Goal: Book appointment/travel/reservation

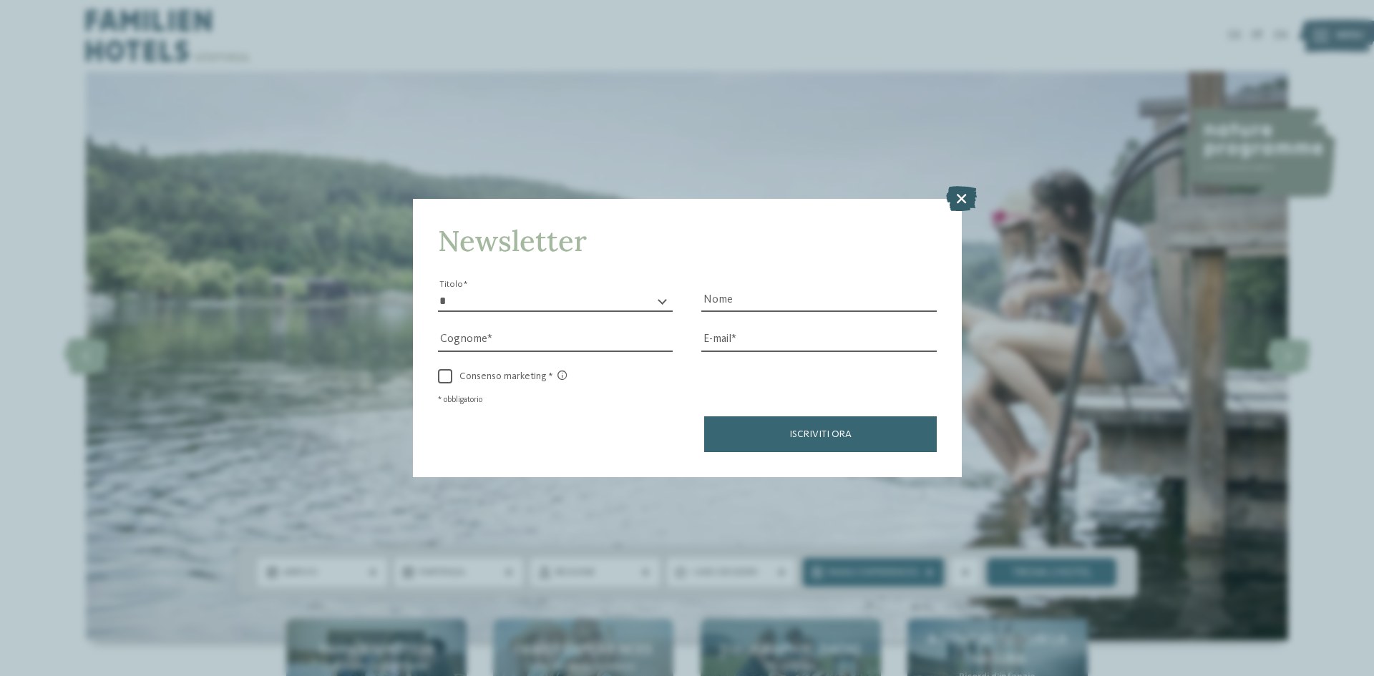
click at [961, 195] on icon at bounding box center [961, 198] width 31 height 25
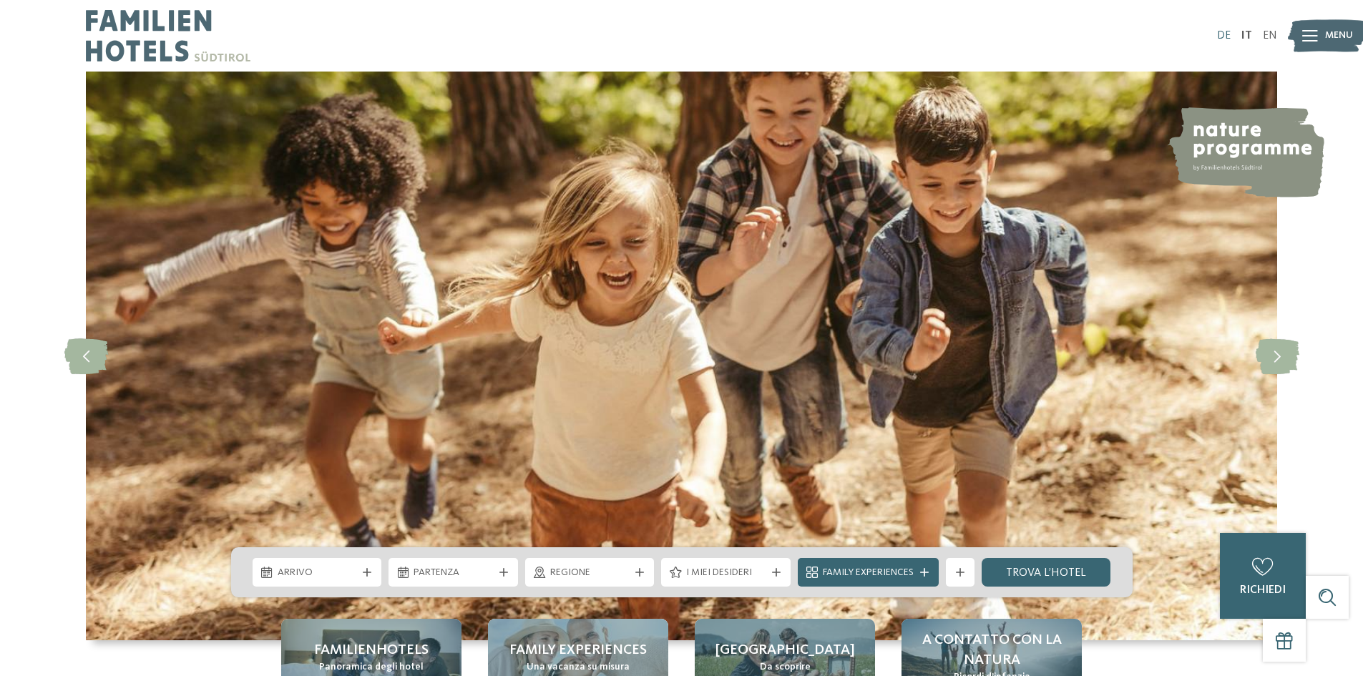
click at [1225, 36] on link "DE" at bounding box center [1224, 35] width 14 height 11
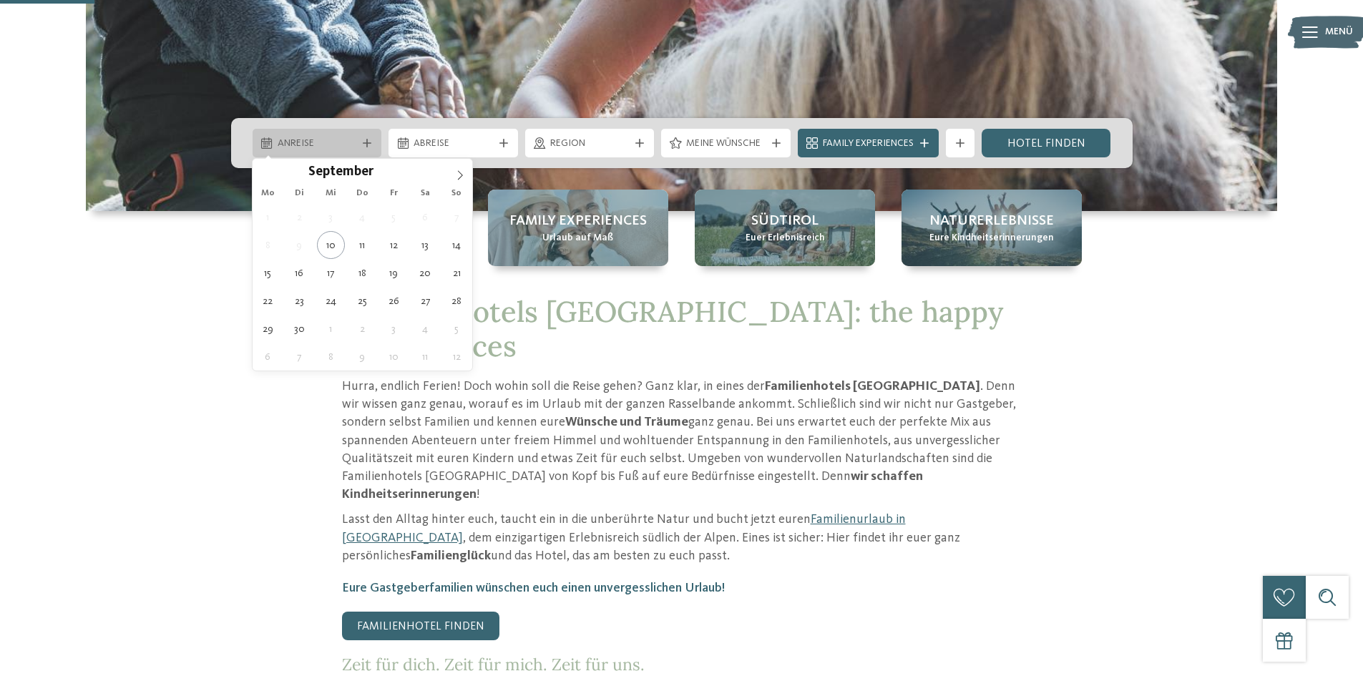
click at [341, 140] on span "Anreise" at bounding box center [317, 144] width 79 height 14
click at [452, 172] on span at bounding box center [460, 171] width 24 height 24
click at [456, 172] on icon at bounding box center [460, 175] width 10 height 10
type div "16.11.2025"
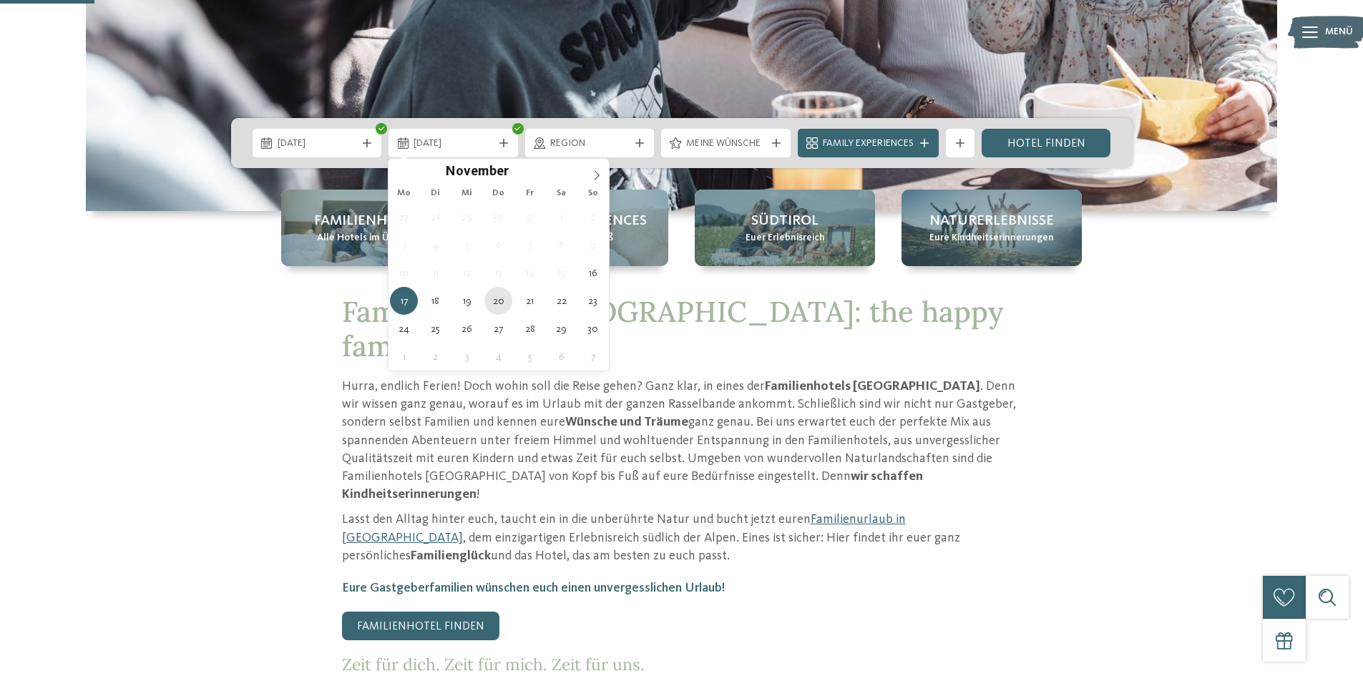
type div "20.11.2025"
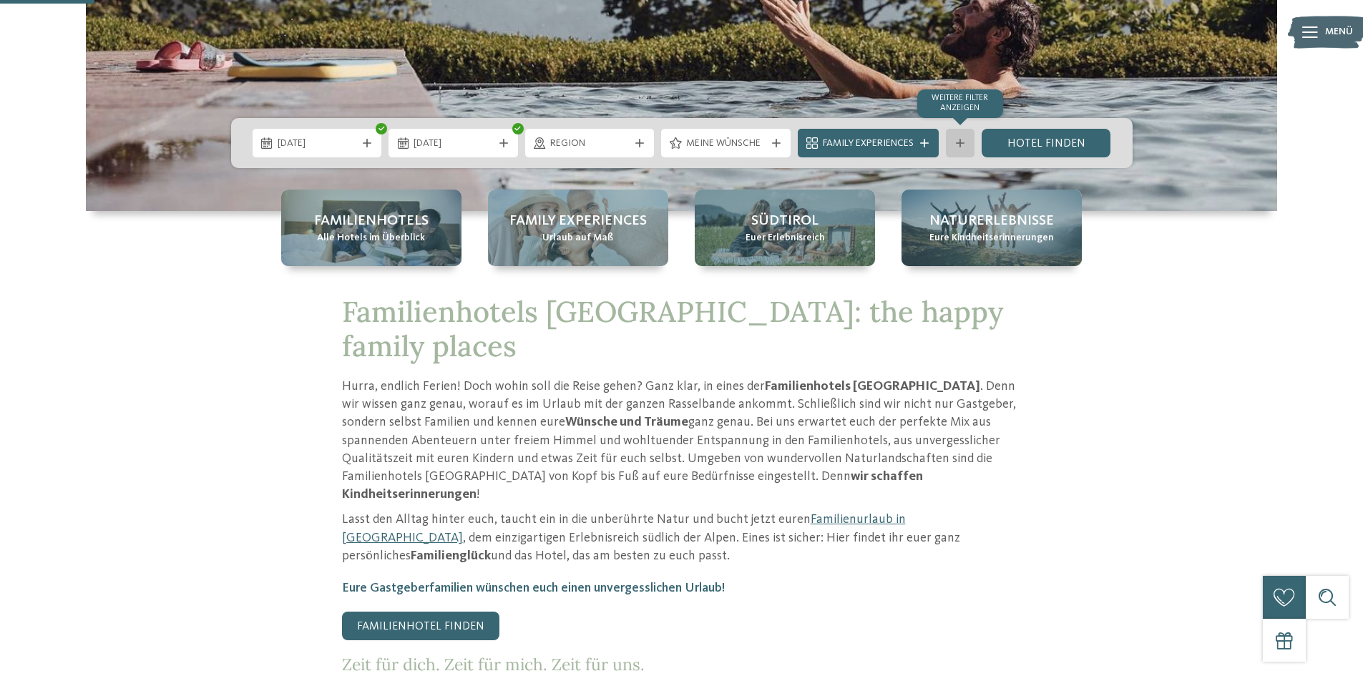
click at [970, 144] on div "Weitere Filter anzeigen" at bounding box center [960, 143] width 29 height 29
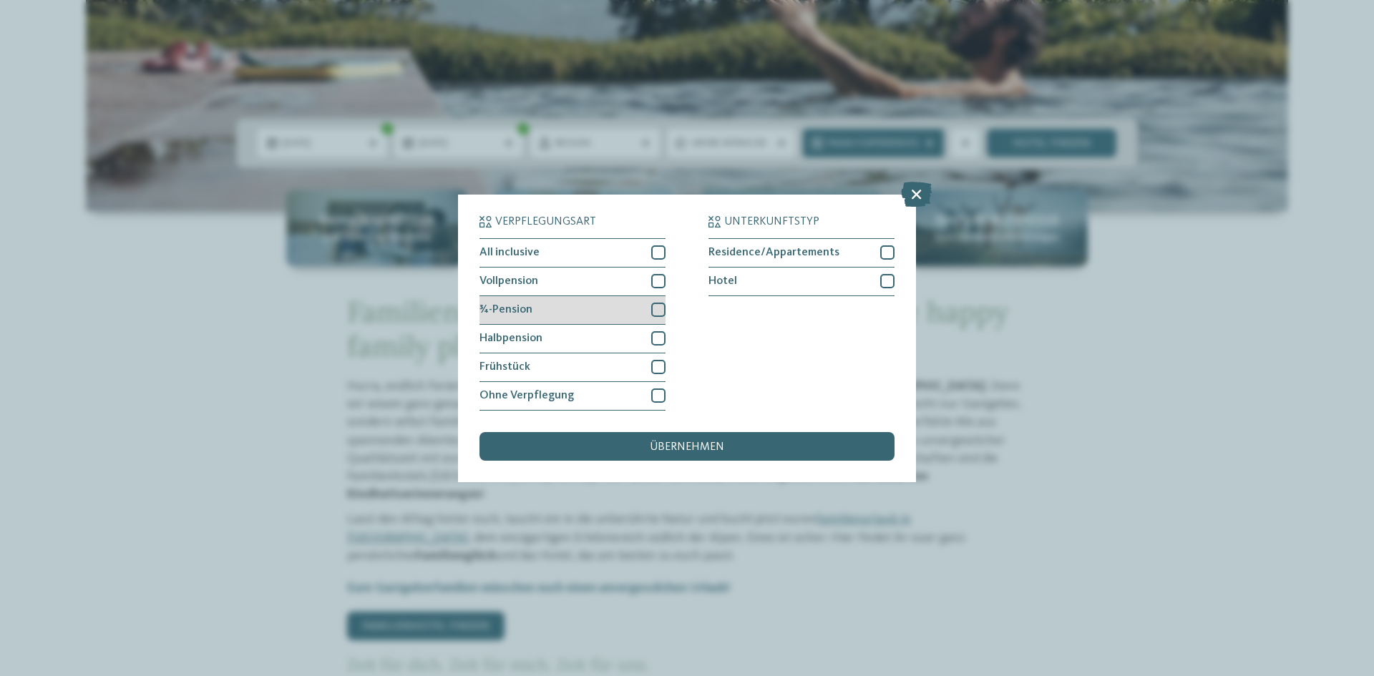
click at [658, 309] on div at bounding box center [658, 310] width 14 height 14
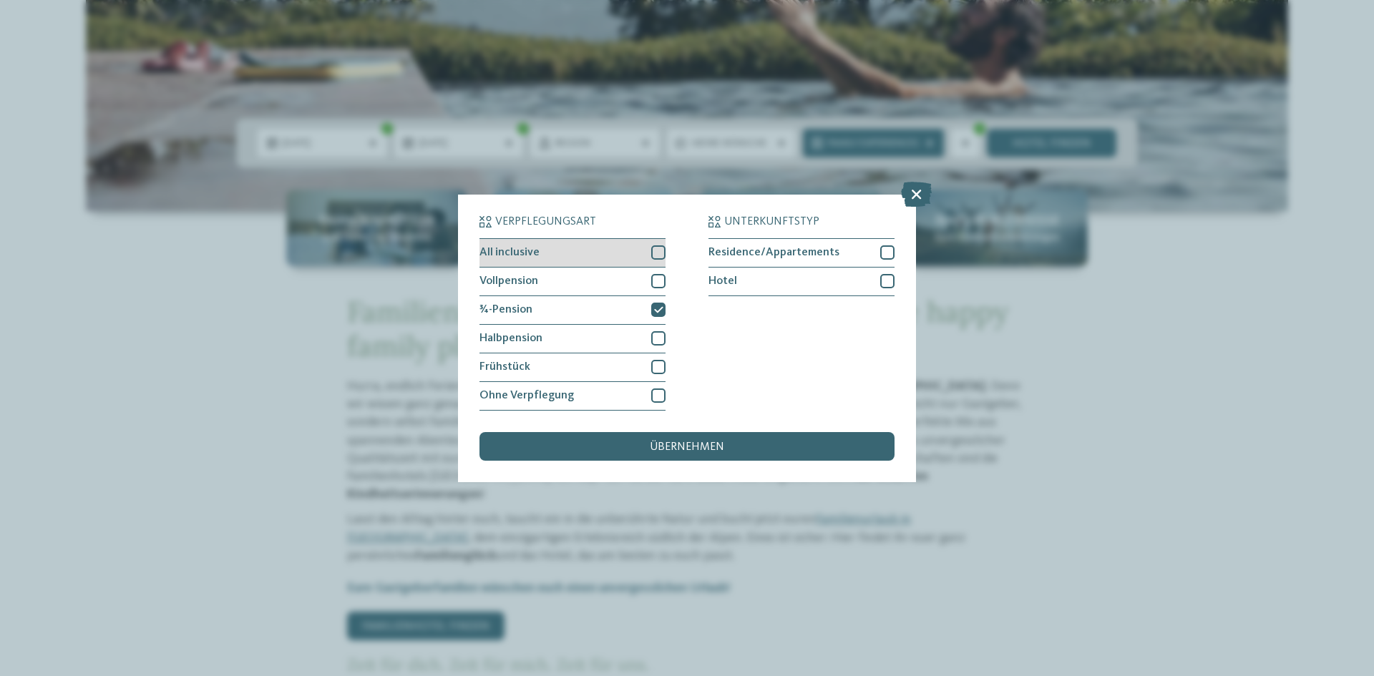
click at [661, 252] on div at bounding box center [658, 252] width 14 height 14
click at [691, 445] on span "übernehmen" at bounding box center [687, 447] width 74 height 11
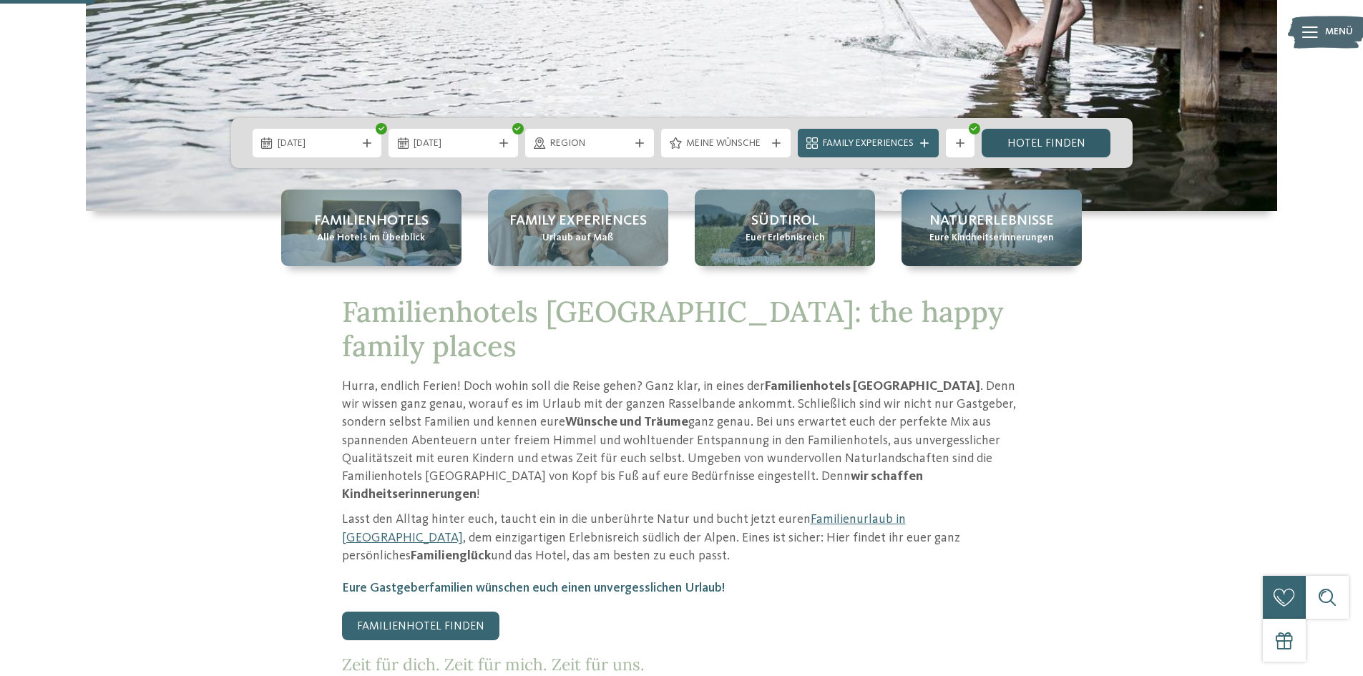
click at [1053, 133] on link "Hotel finden" at bounding box center [1047, 143] width 130 height 29
click at [1060, 148] on link "Hotel finden" at bounding box center [1047, 143] width 130 height 29
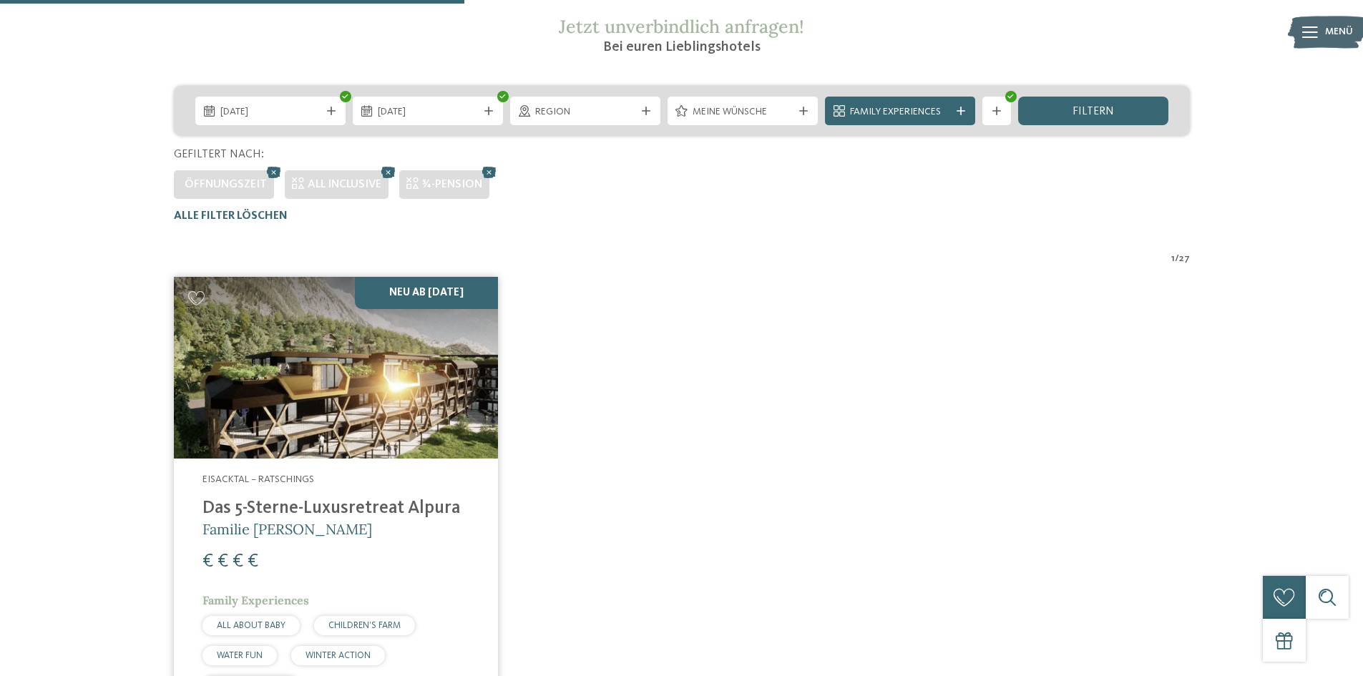
scroll to position [183, 0]
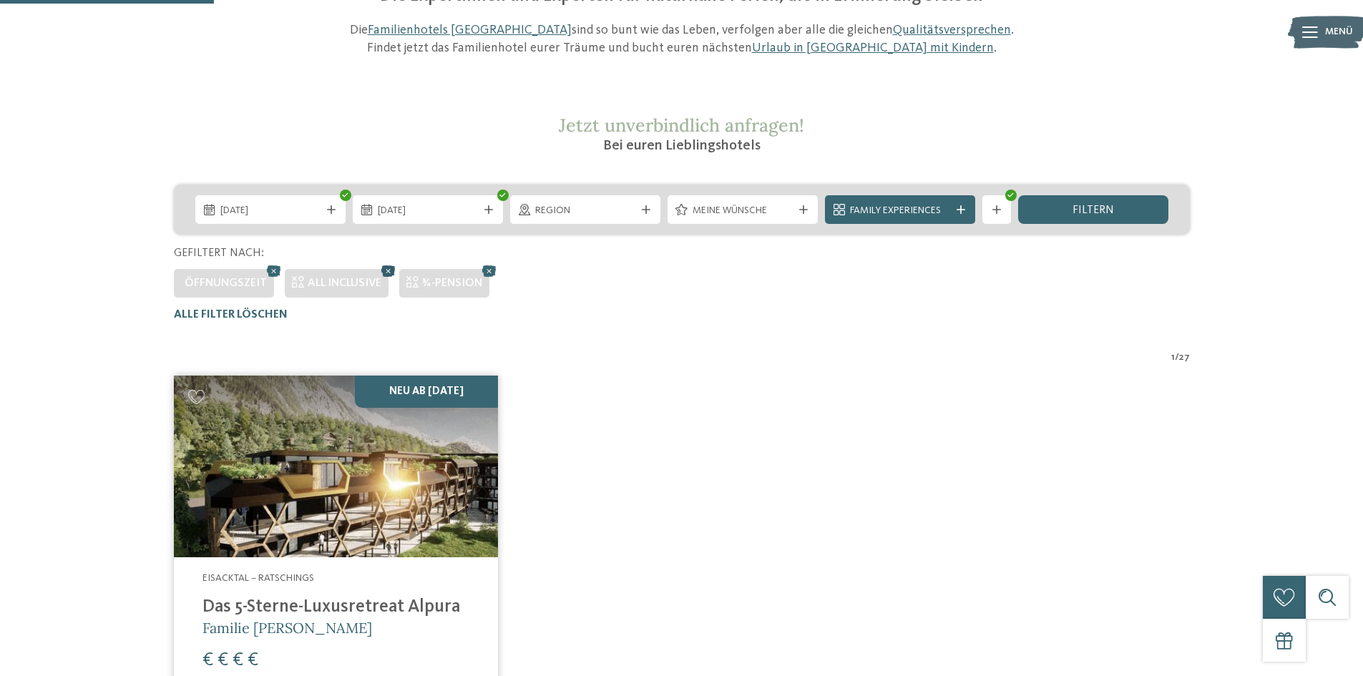
click at [385, 271] on icon at bounding box center [388, 271] width 21 height 19
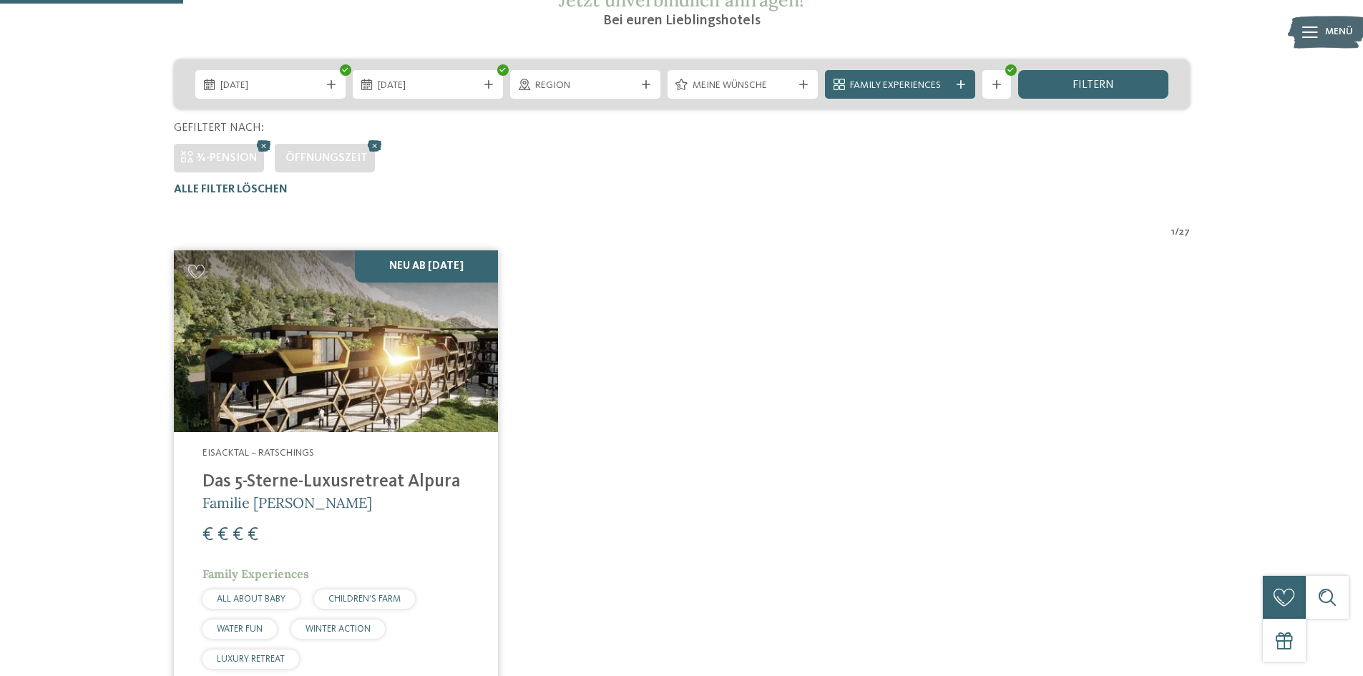
scroll to position [112, 0]
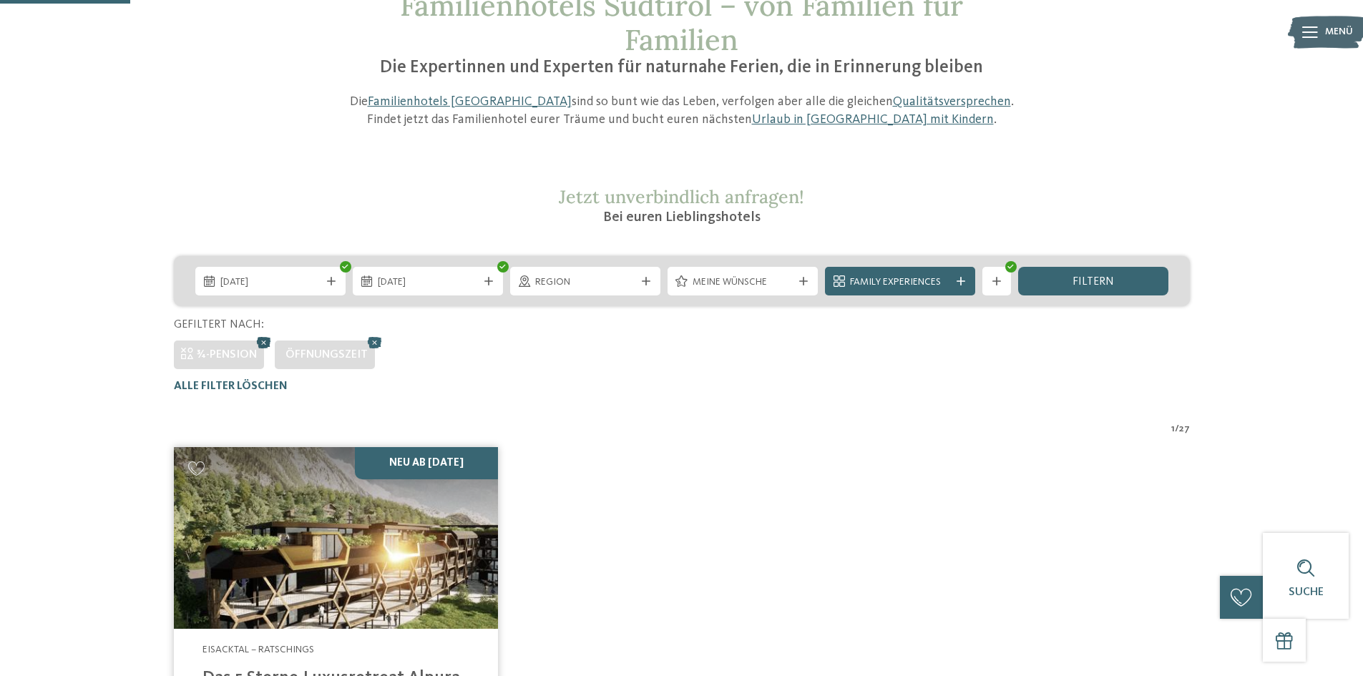
click at [257, 342] on icon at bounding box center [263, 343] width 21 height 19
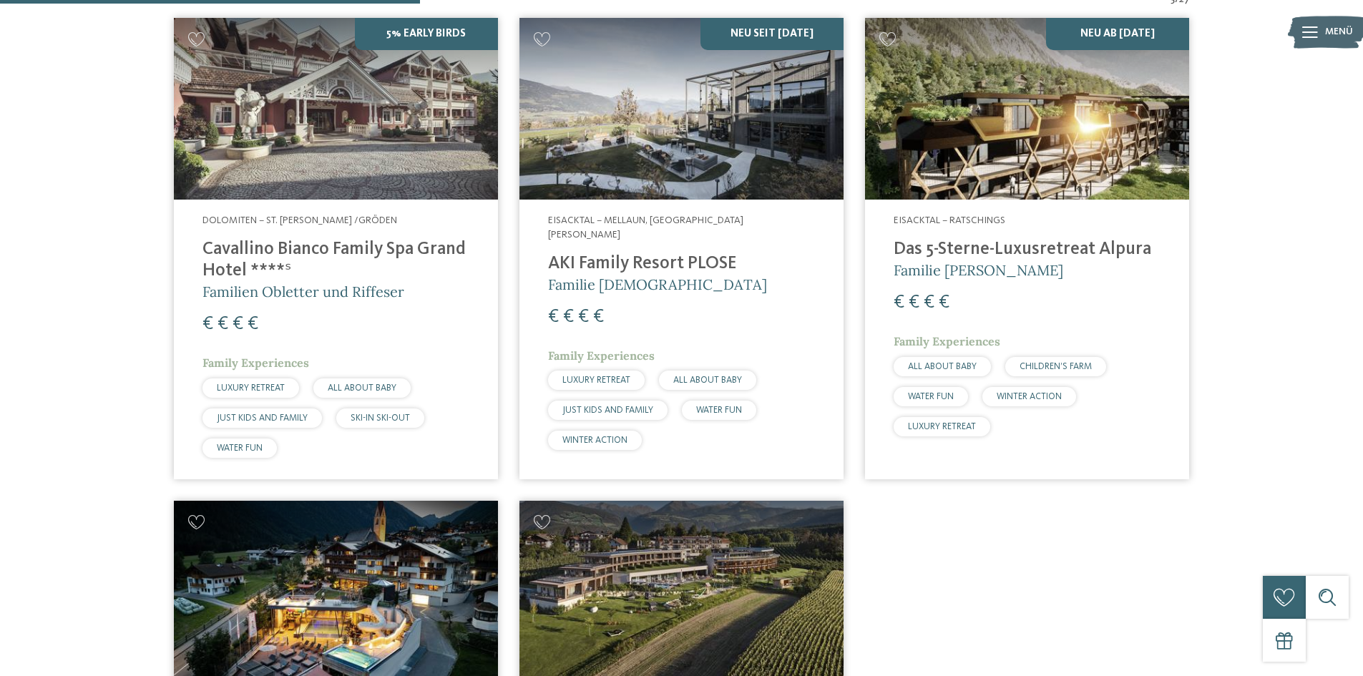
scroll to position [470, 0]
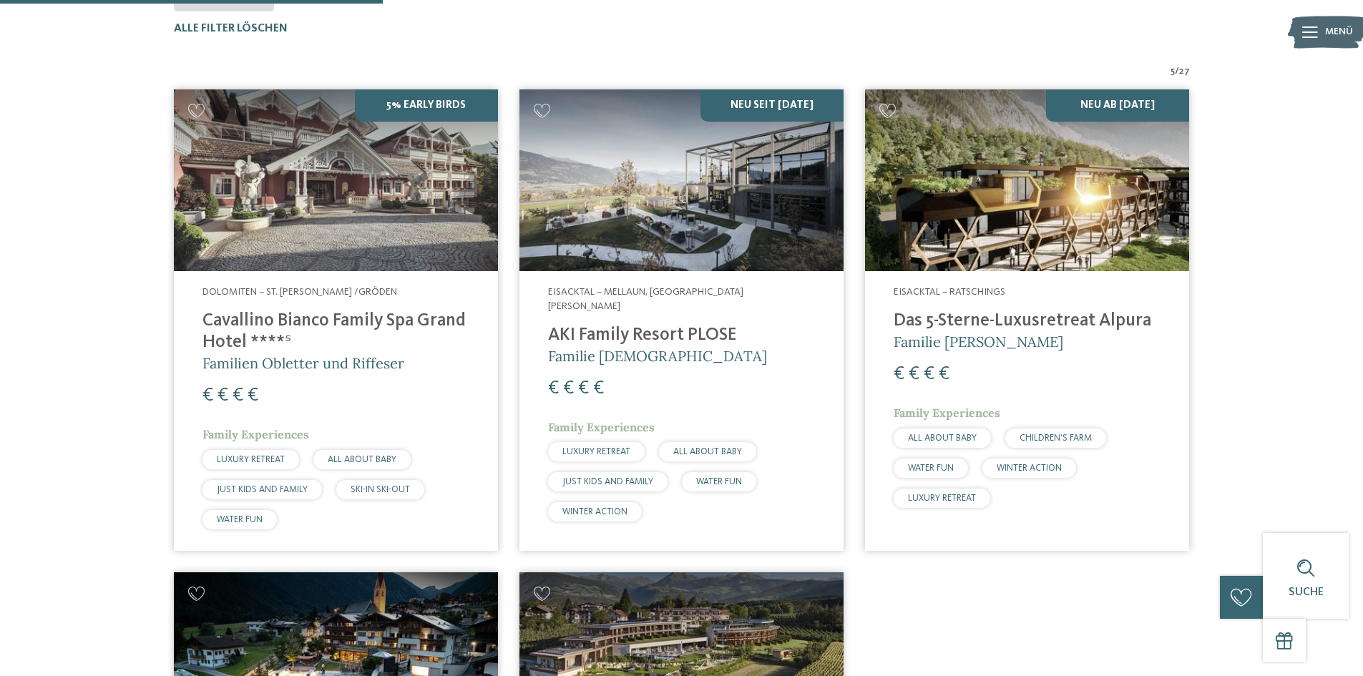
click at [709, 325] on h4 "AKI Family Resort PLOSE" at bounding box center [681, 335] width 267 height 21
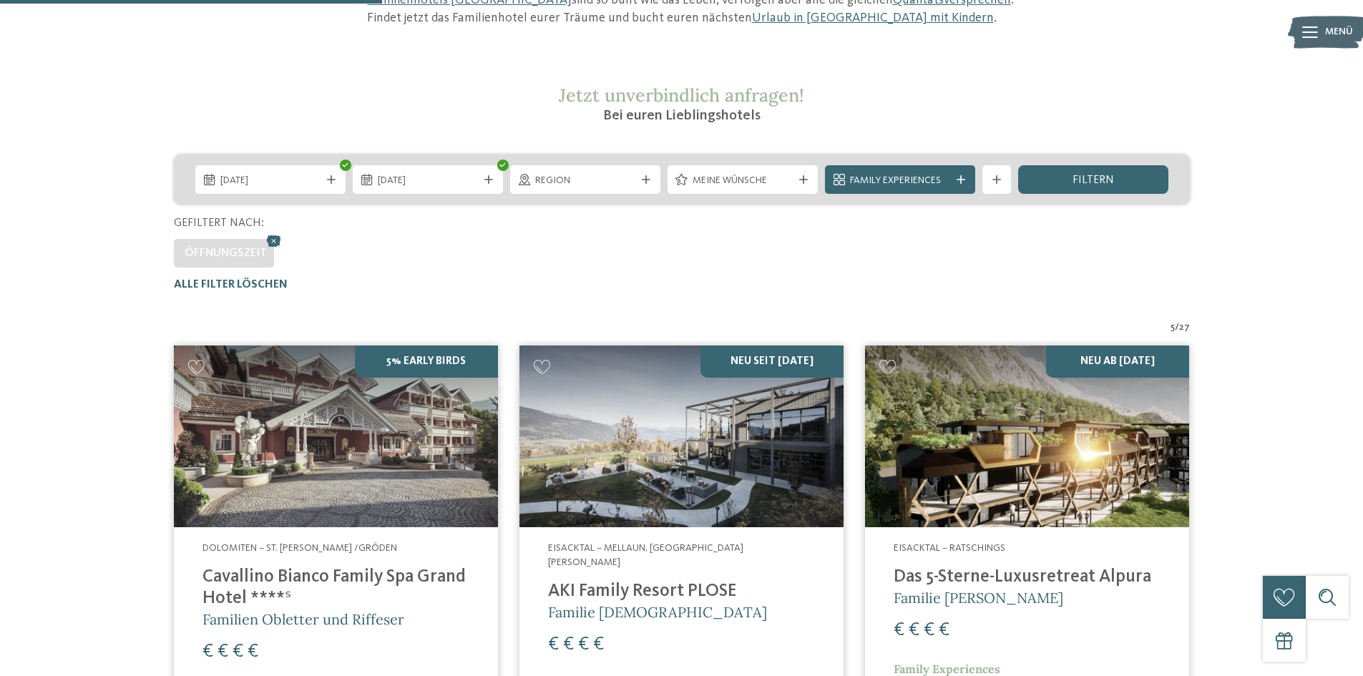
scroll to position [40, 0]
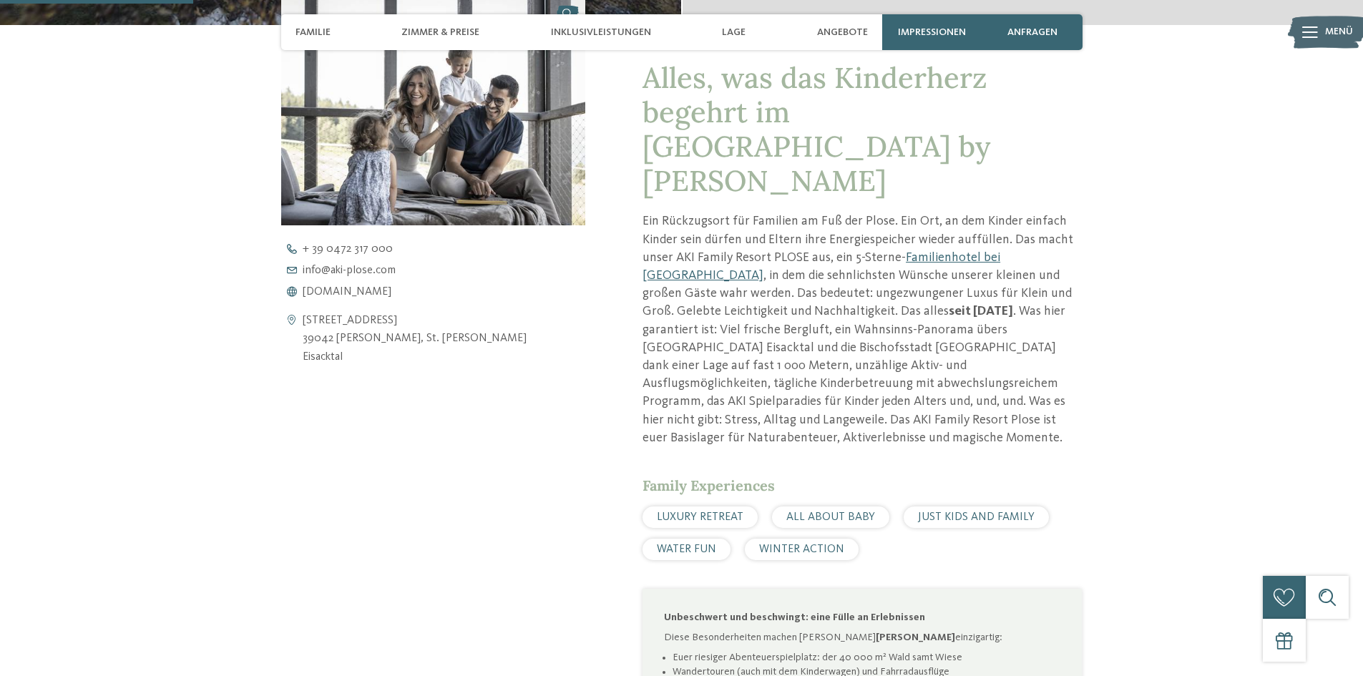
scroll to position [716, 0]
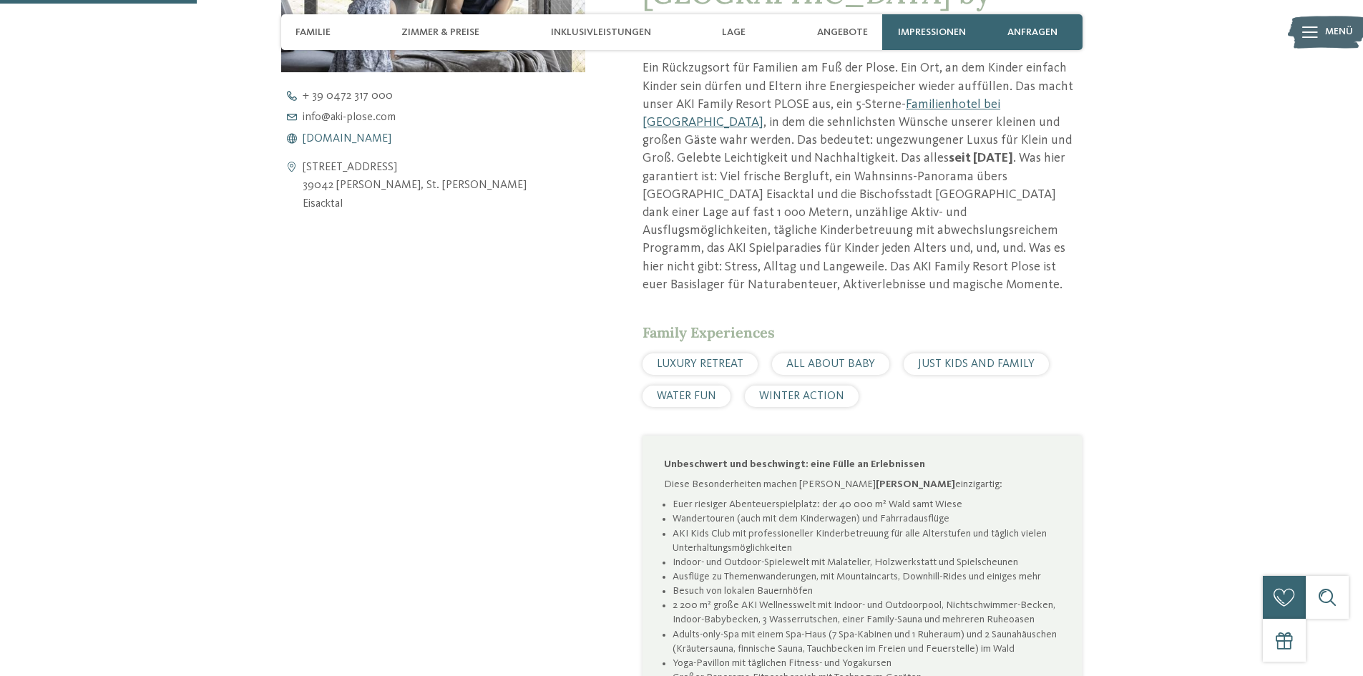
click at [341, 139] on span "www.aki-plose.com" at bounding box center [347, 138] width 89 height 11
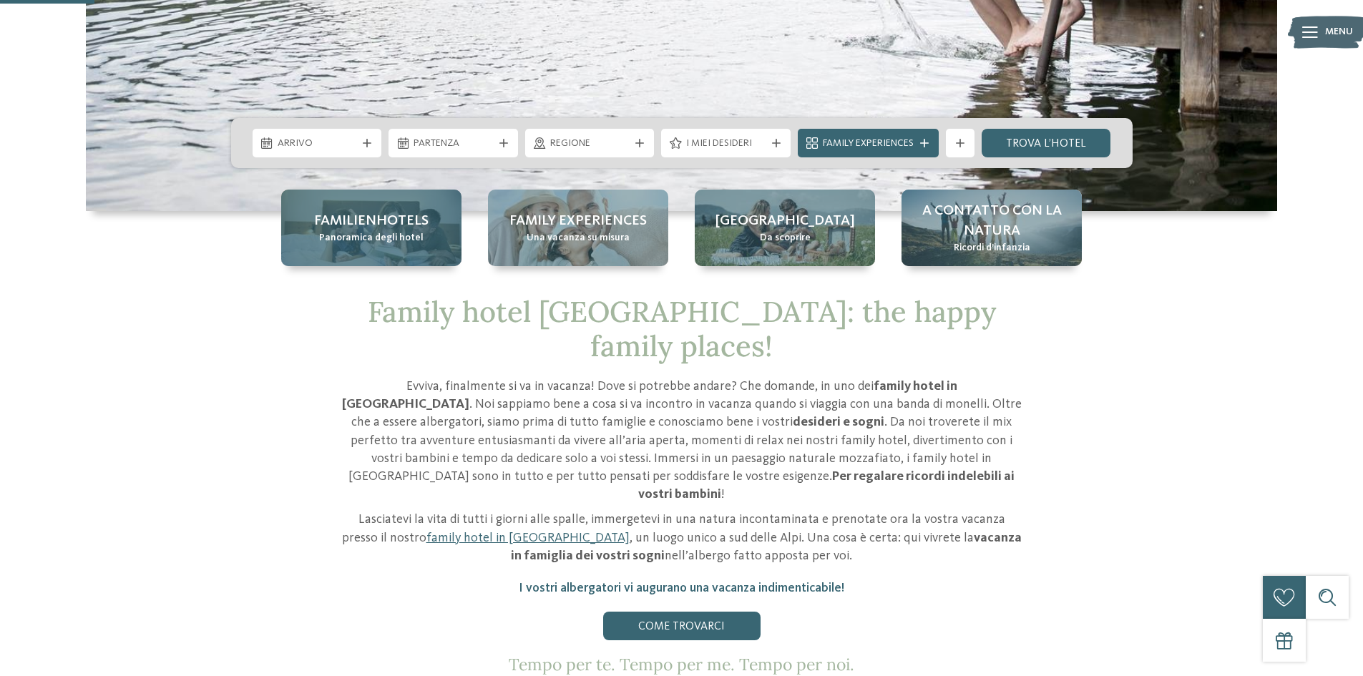
click at [413, 215] on span "Familienhotels" at bounding box center [371, 221] width 115 height 20
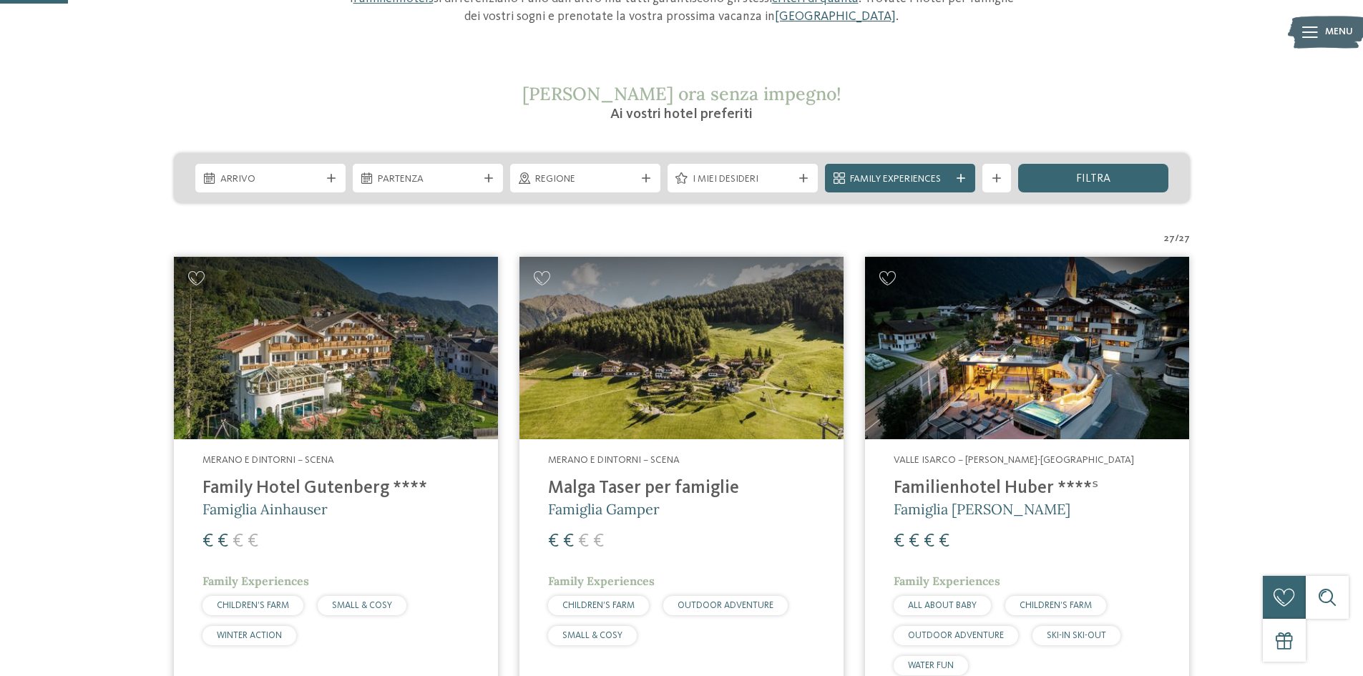
scroll to position [286, 0]
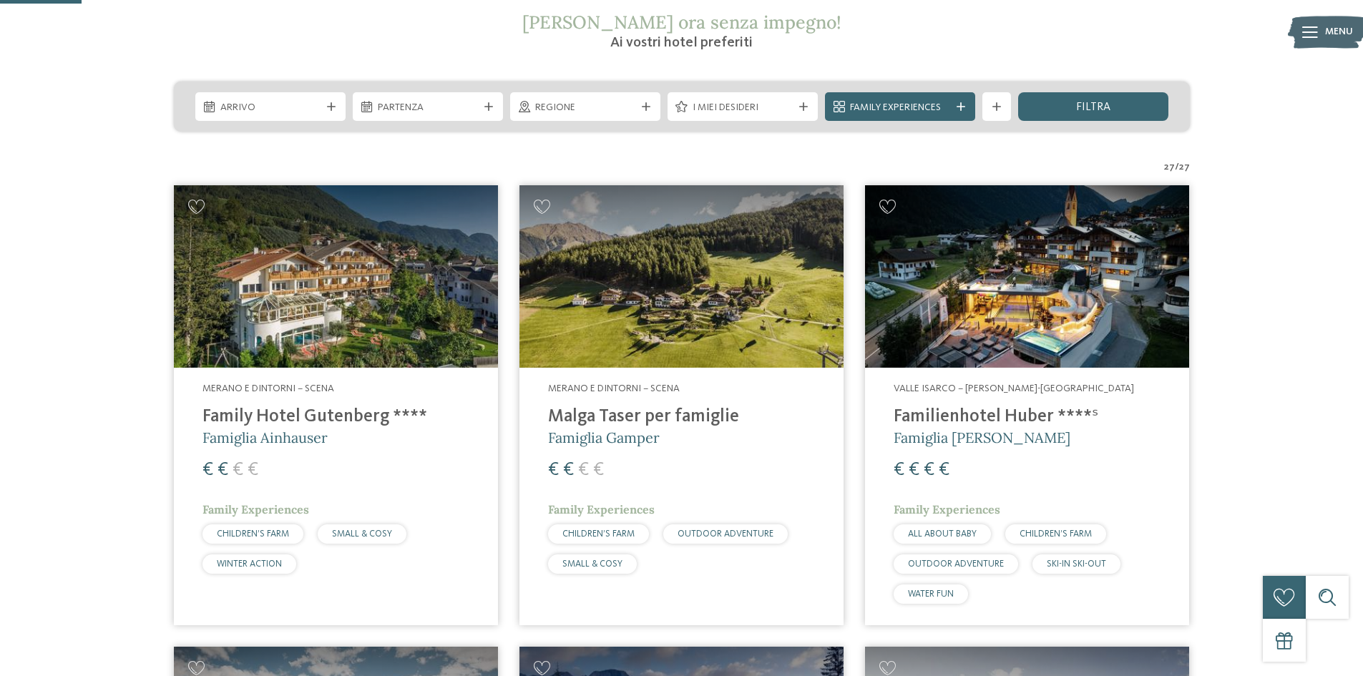
click at [626, 414] on h4 "Malga Taser per famiglie" at bounding box center [681, 417] width 267 height 21
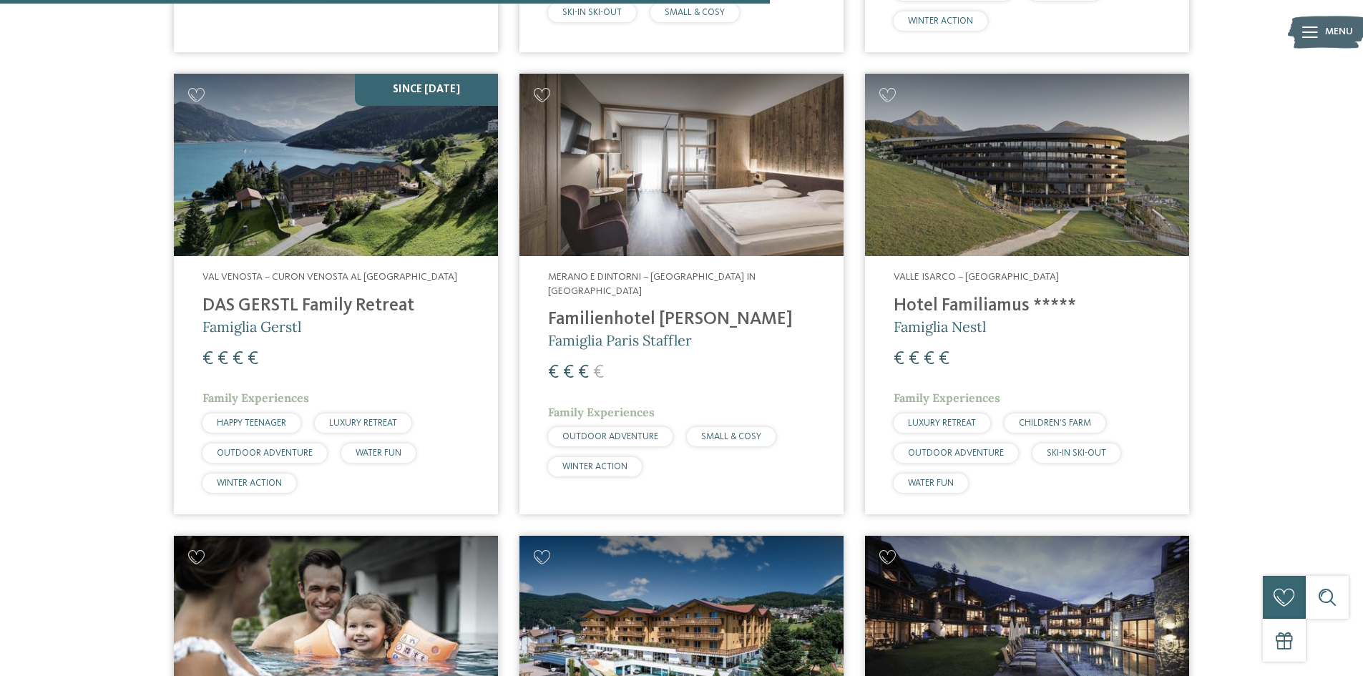
scroll to position [2720, 0]
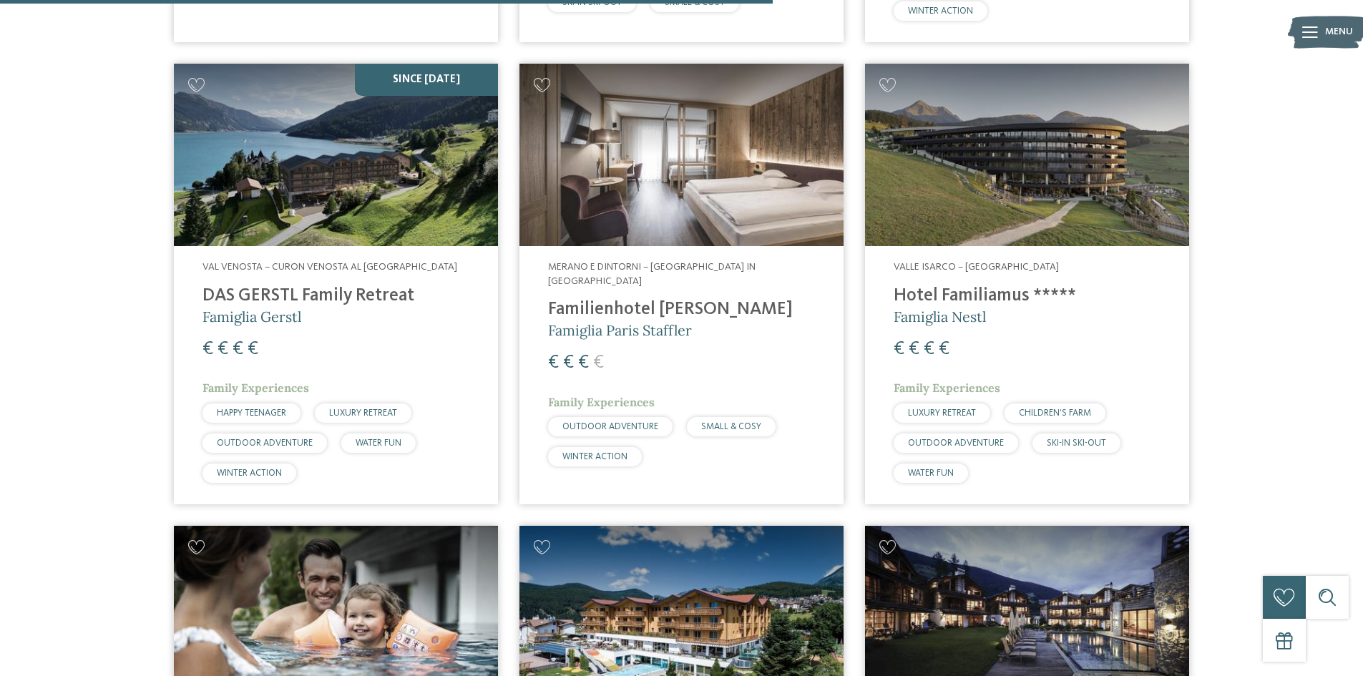
drag, startPoint x: 633, startPoint y: 286, endPoint x: 1114, endPoint y: 318, distance: 482.8
click at [1114, 318] on div "Valle Isarco – Maranza Hotel Familiamus ***** Famiglia Nestl € € € € Family Exp…" at bounding box center [1027, 375] width 324 height 258
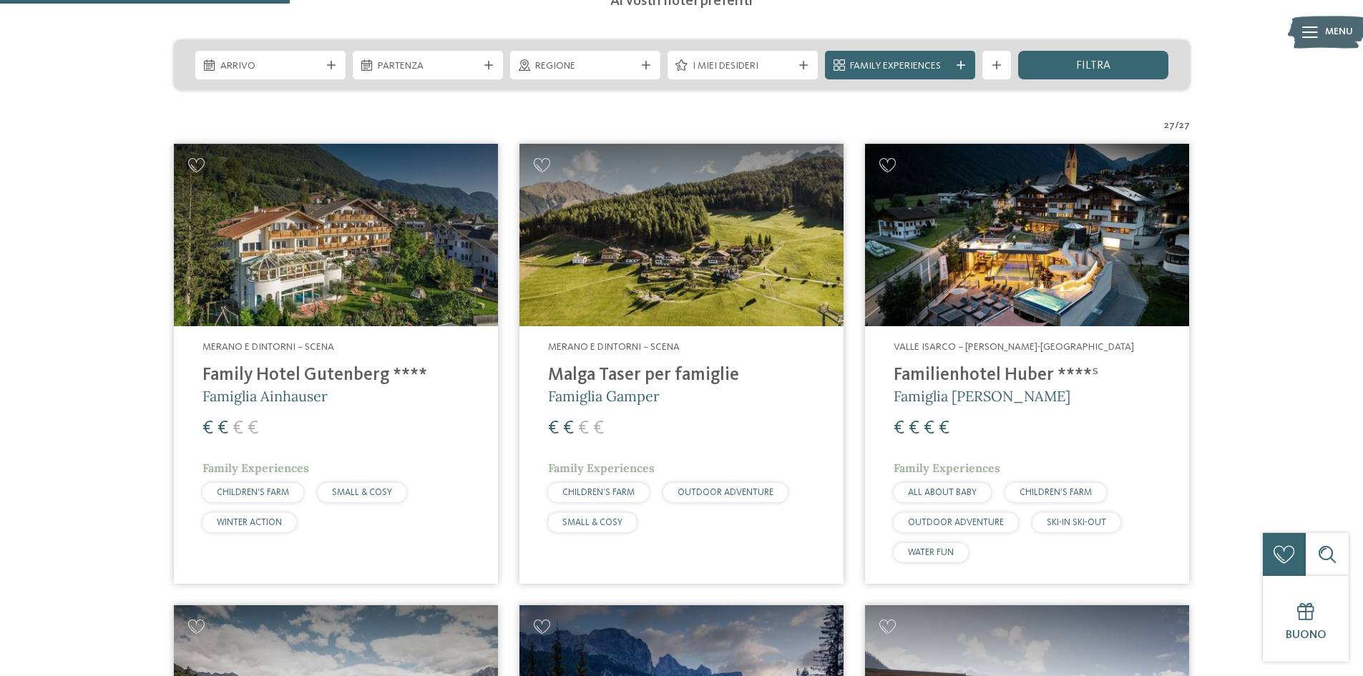
scroll to position [0, 0]
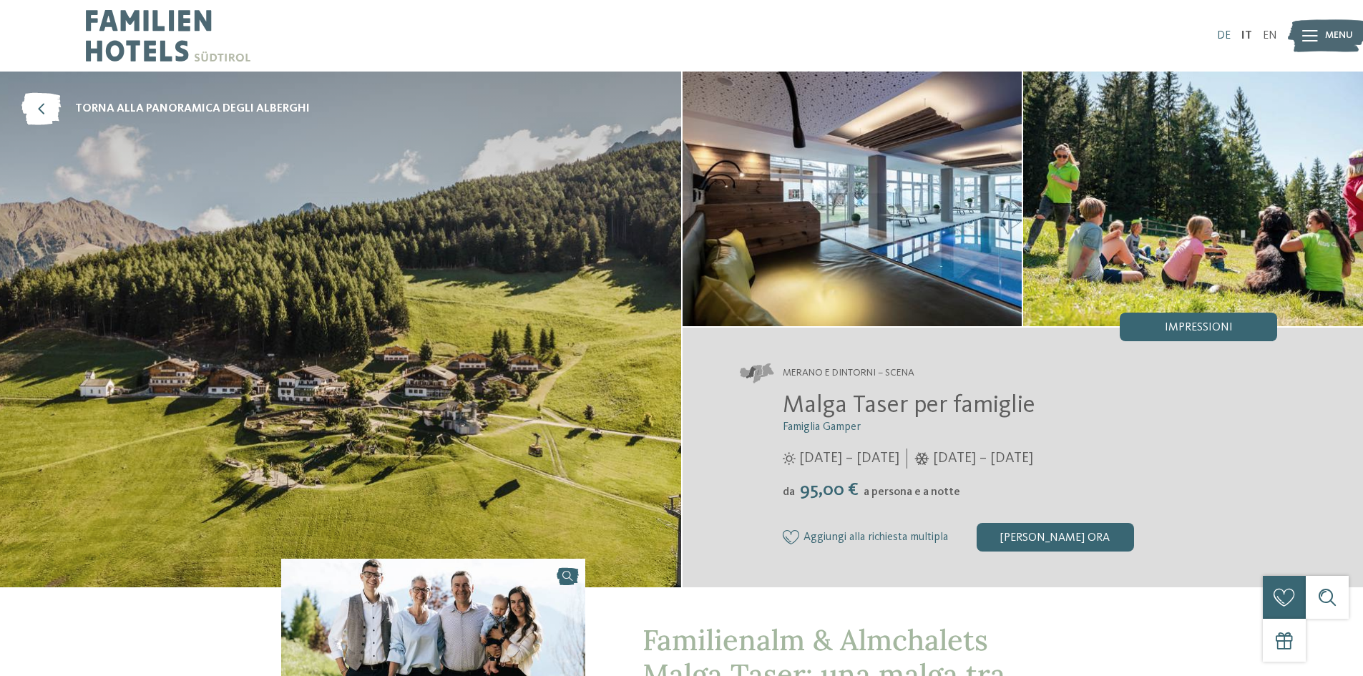
click at [1220, 34] on link "DE" at bounding box center [1224, 35] width 14 height 11
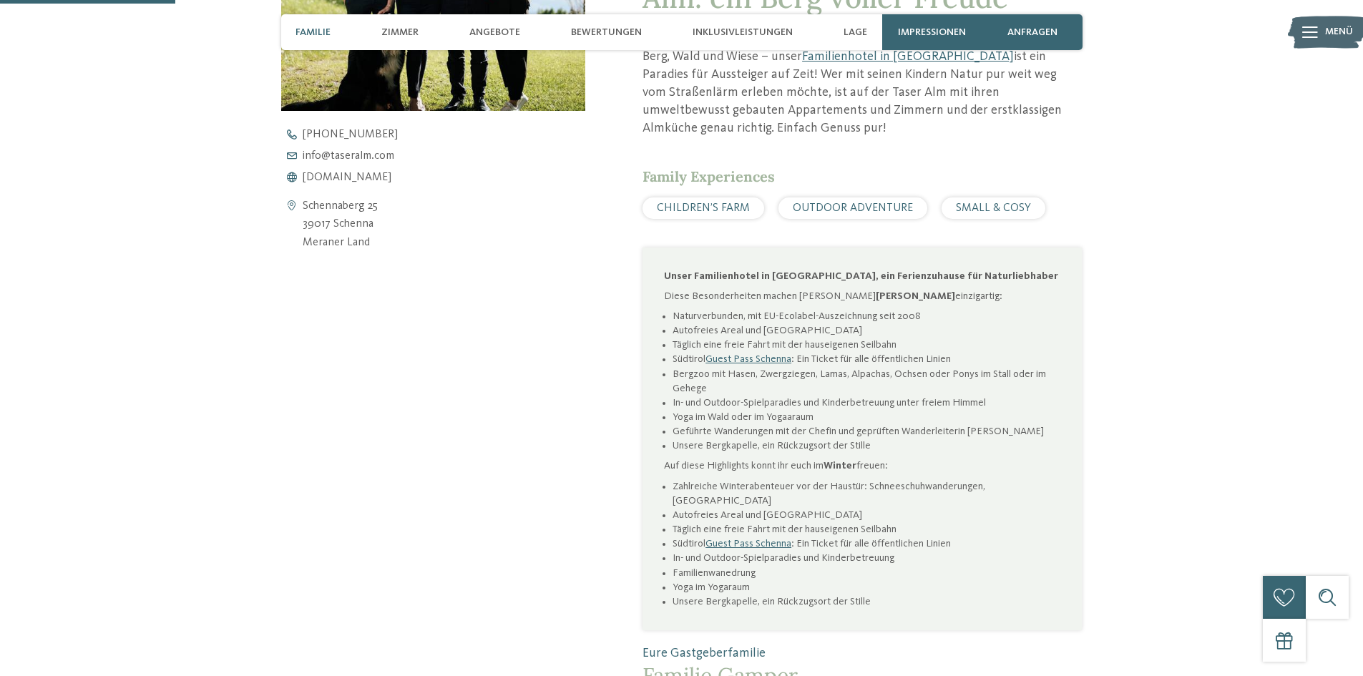
scroll to position [716, 0]
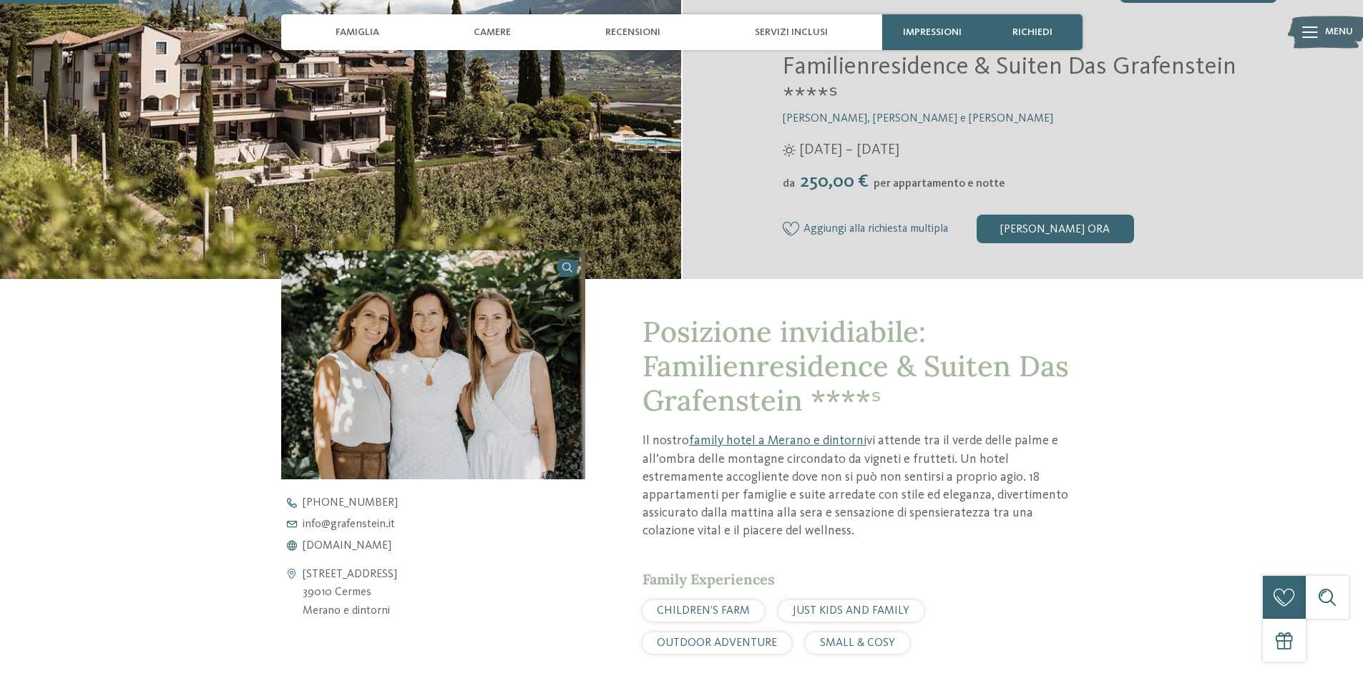
scroll to position [429, 0]
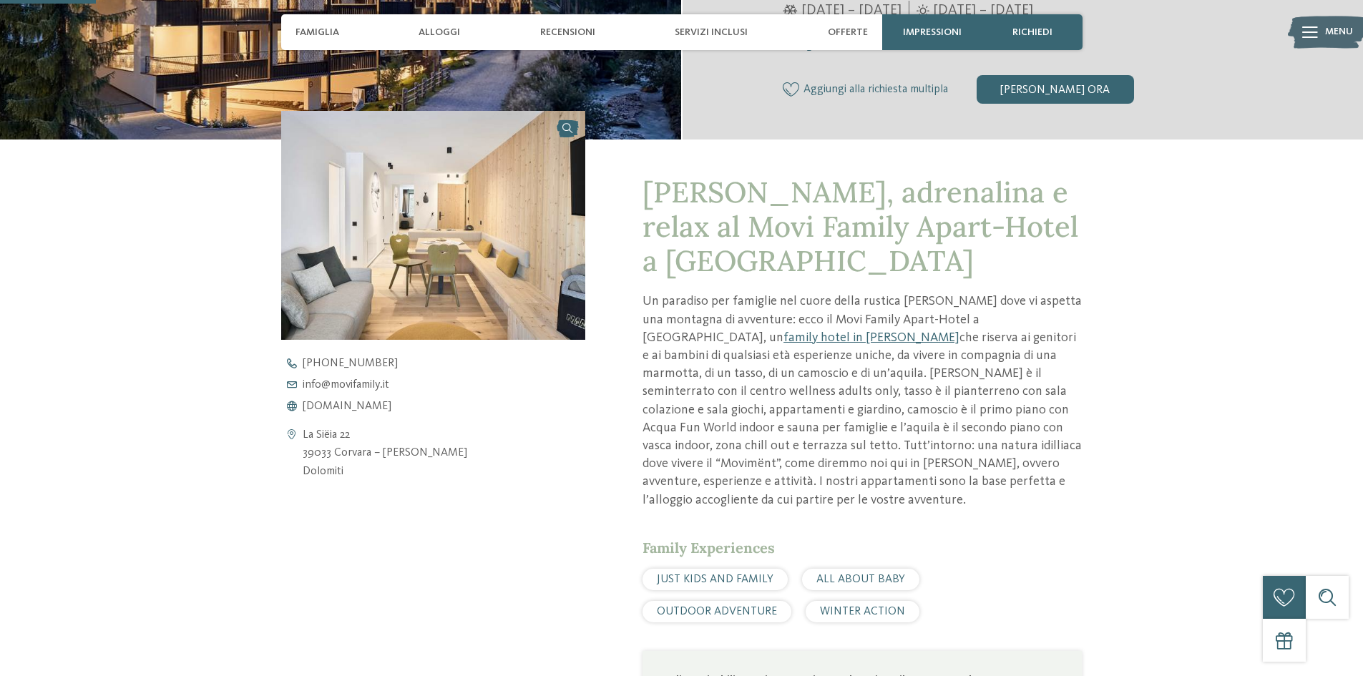
scroll to position [501, 0]
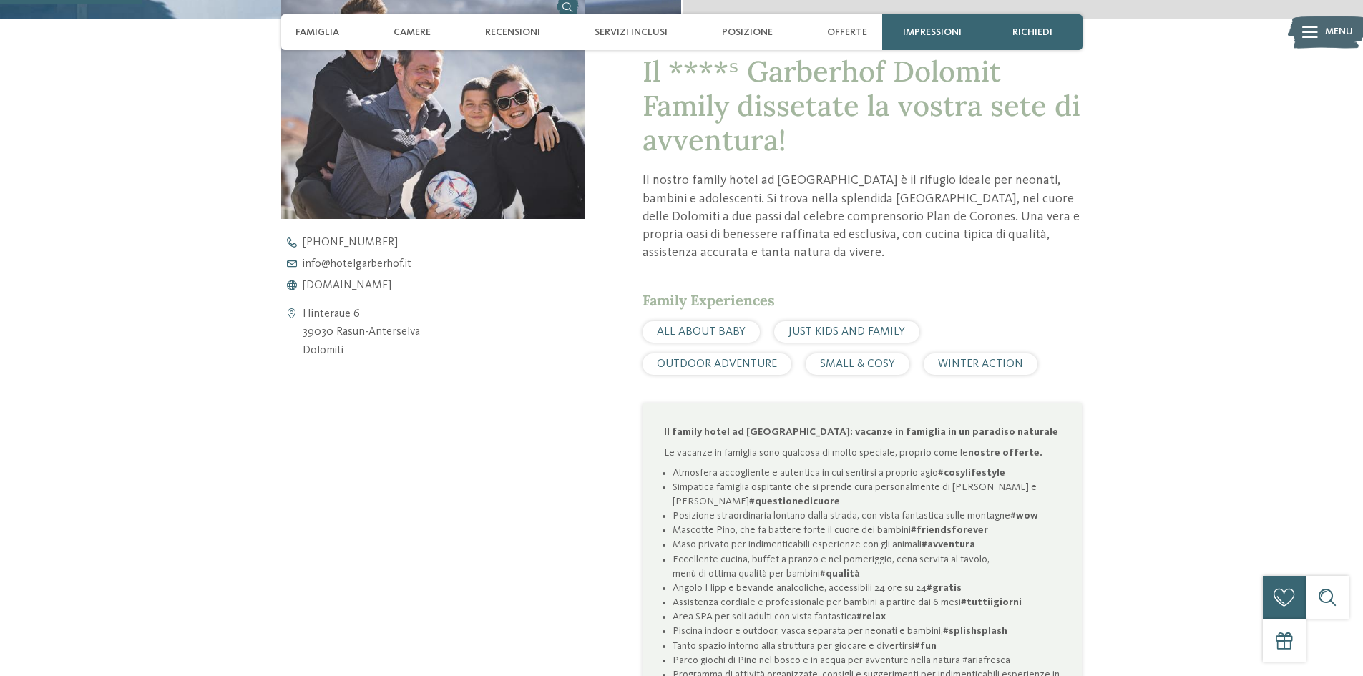
scroll to position [573, 0]
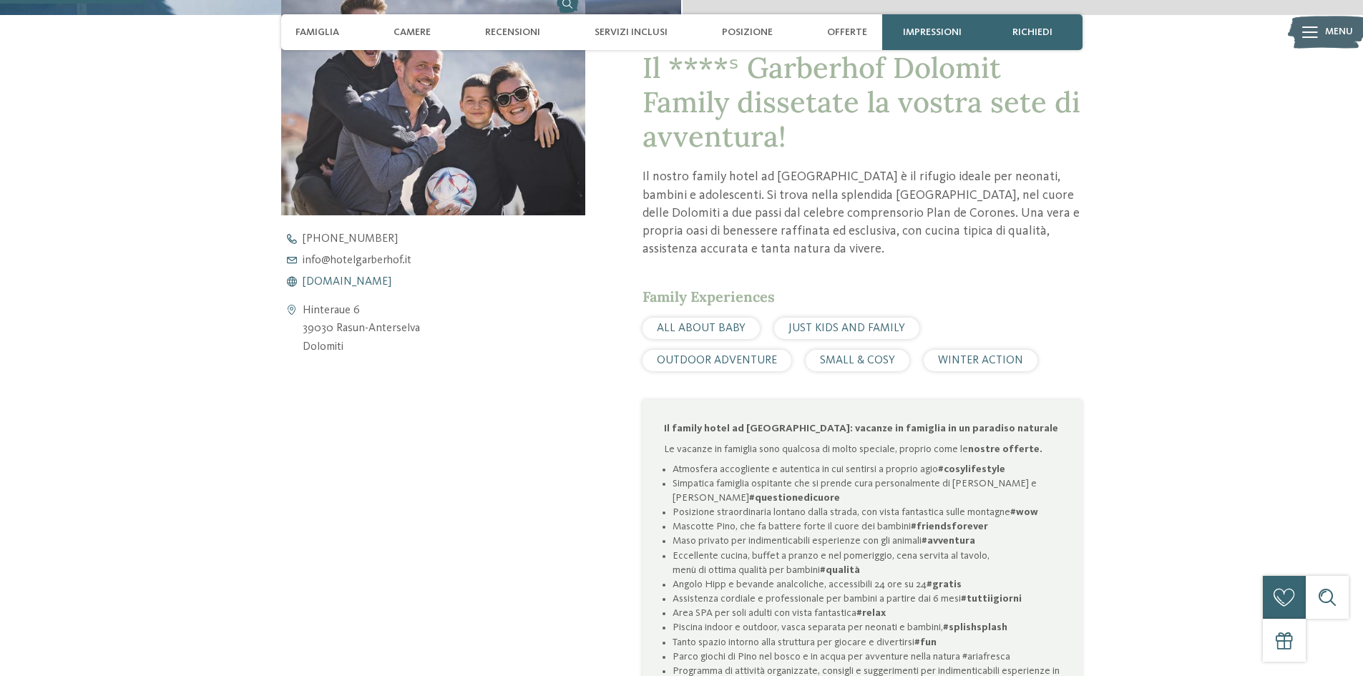
click at [354, 284] on span "www.hotelgarberhof.it" at bounding box center [347, 281] width 89 height 11
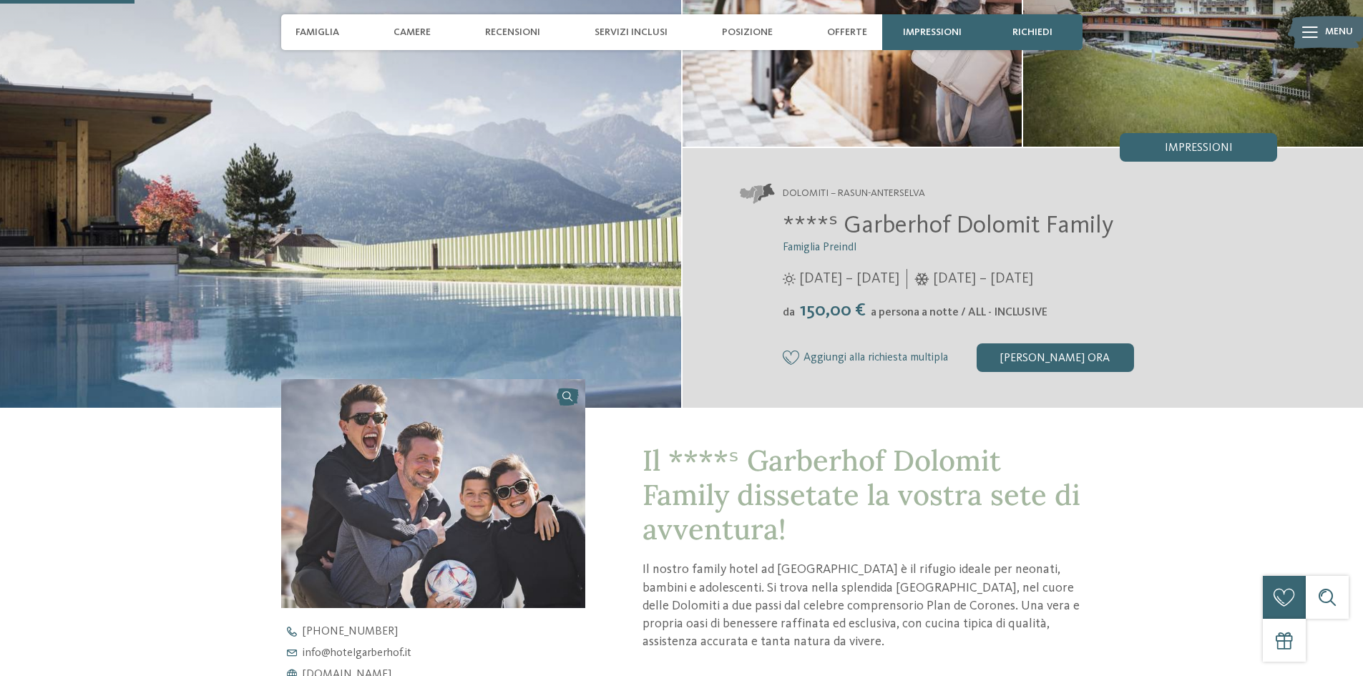
scroll to position [0, 0]
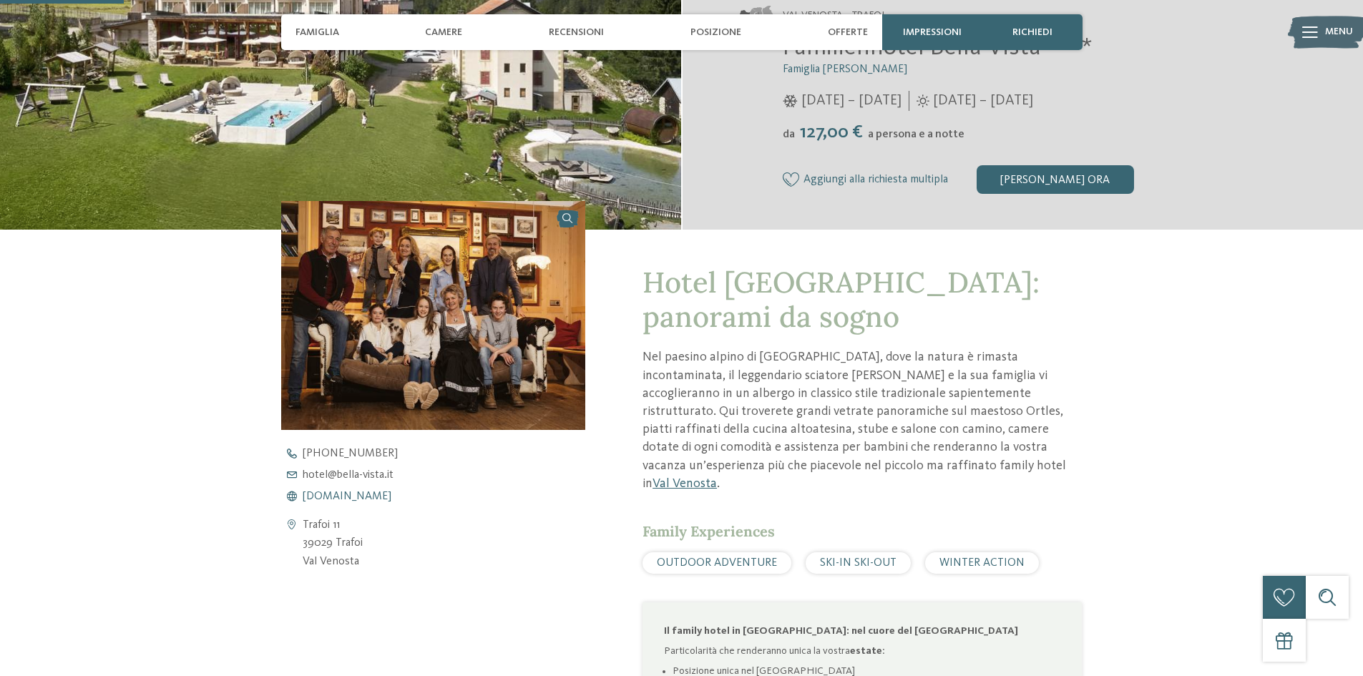
click at [335, 493] on span "www.bella-vista.it" at bounding box center [347, 496] width 89 height 11
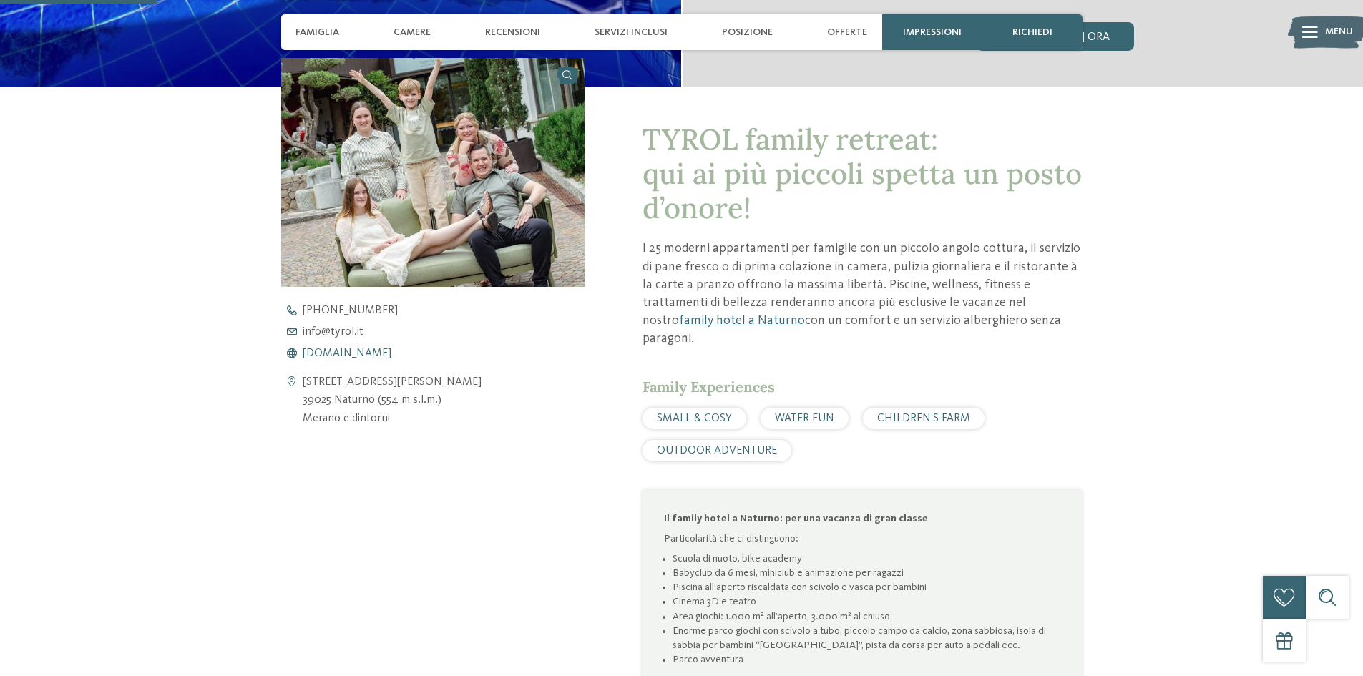
click at [328, 352] on span "www.tyrol.it" at bounding box center [347, 353] width 89 height 11
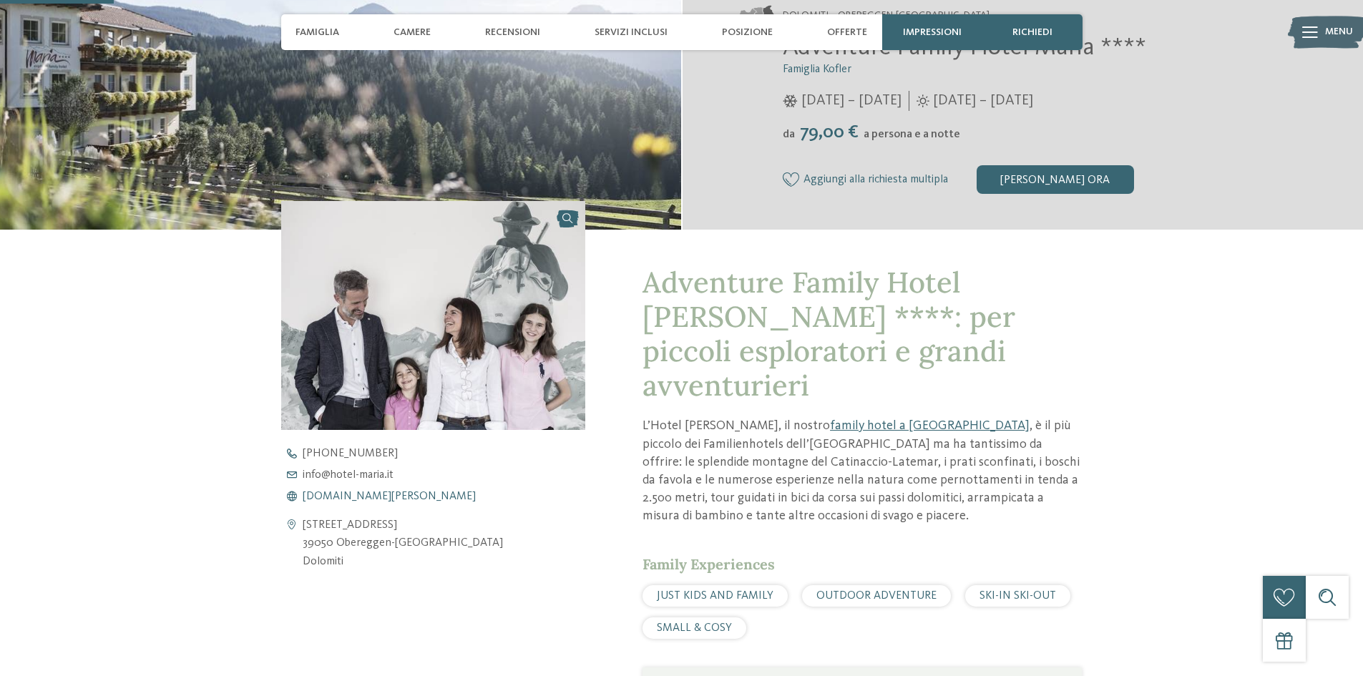
click at [345, 495] on span "[DOMAIN_NAME][PERSON_NAME]" at bounding box center [389, 496] width 173 height 11
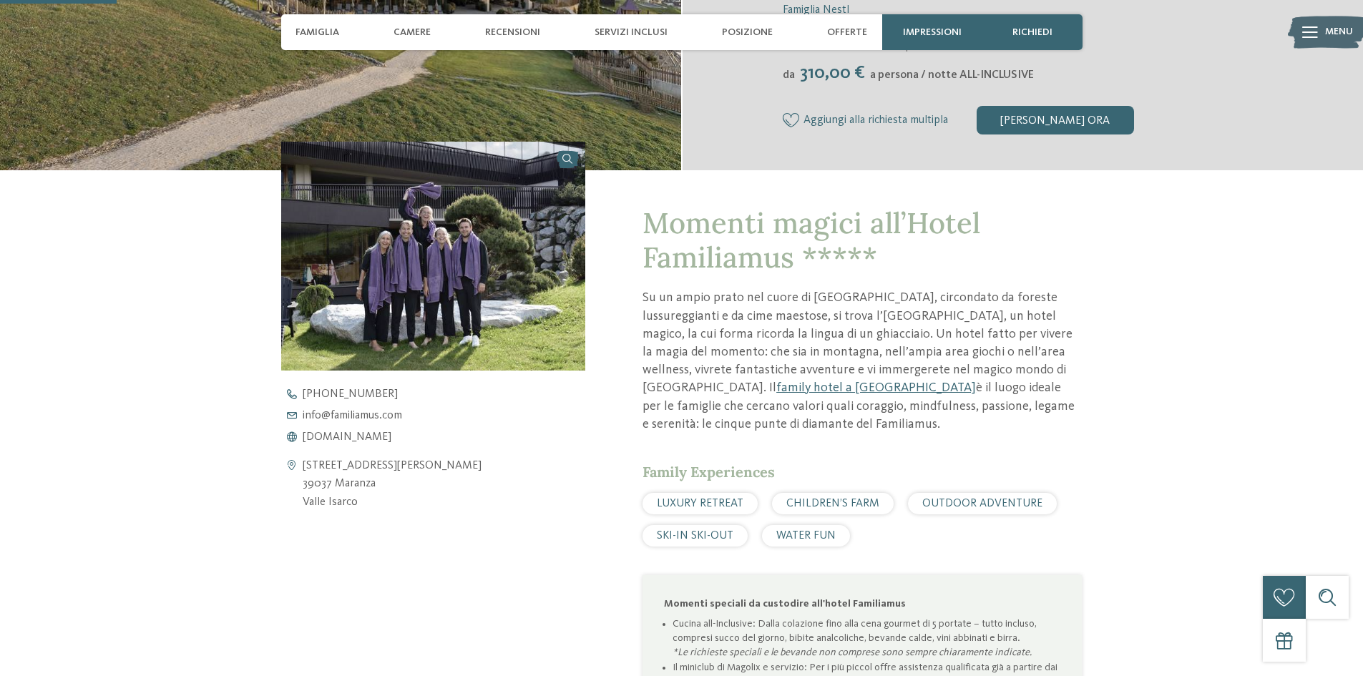
scroll to position [429, 0]
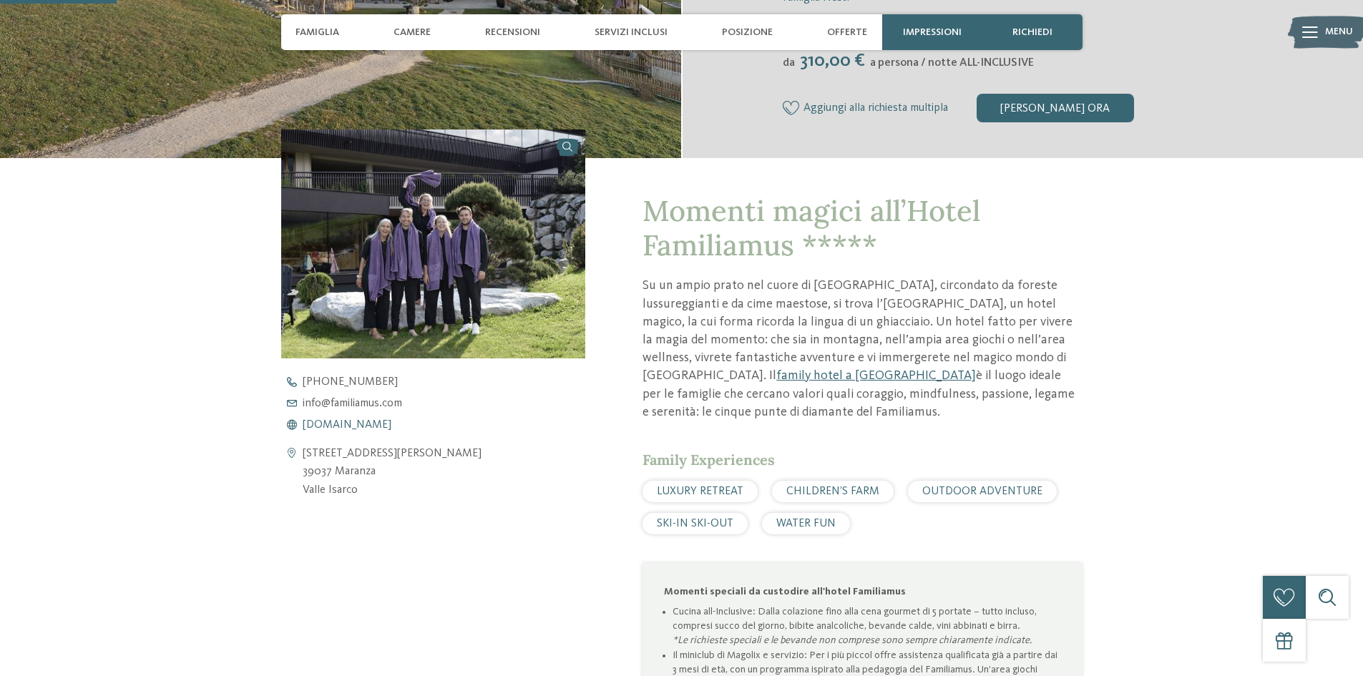
click at [356, 420] on span "[DOMAIN_NAME]" at bounding box center [347, 424] width 89 height 11
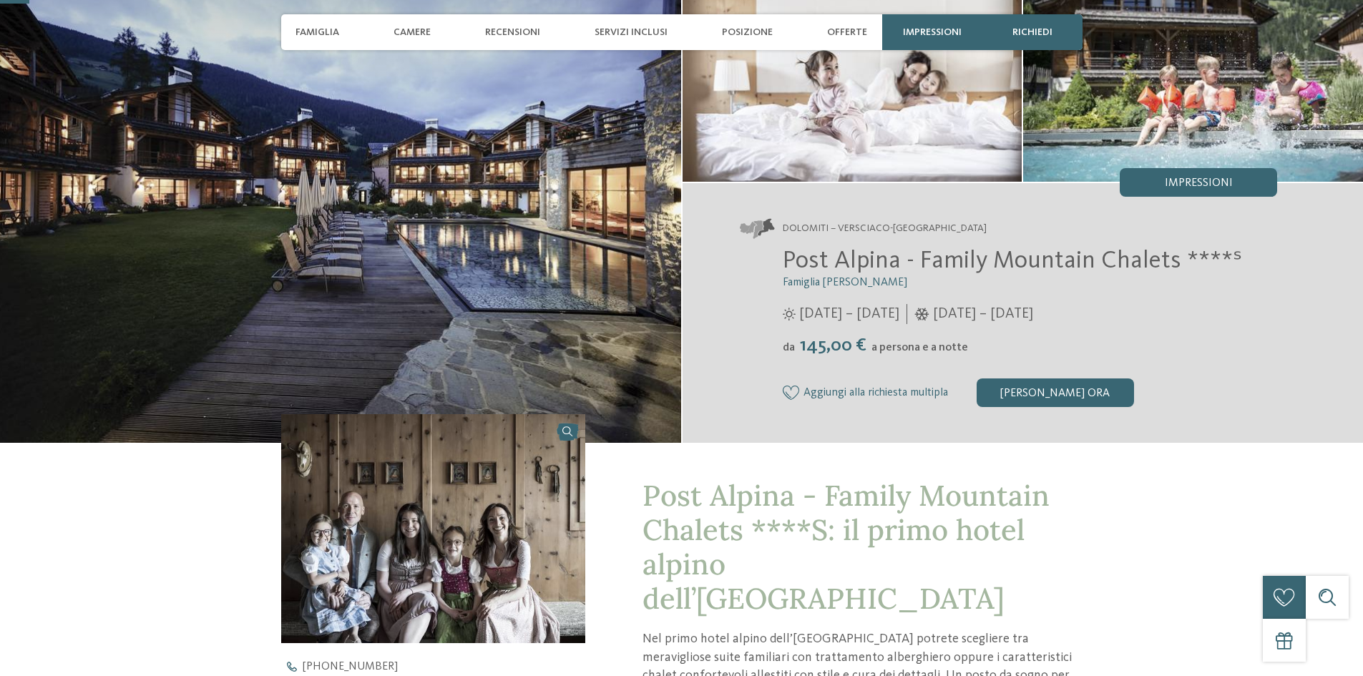
scroll to position [358, 0]
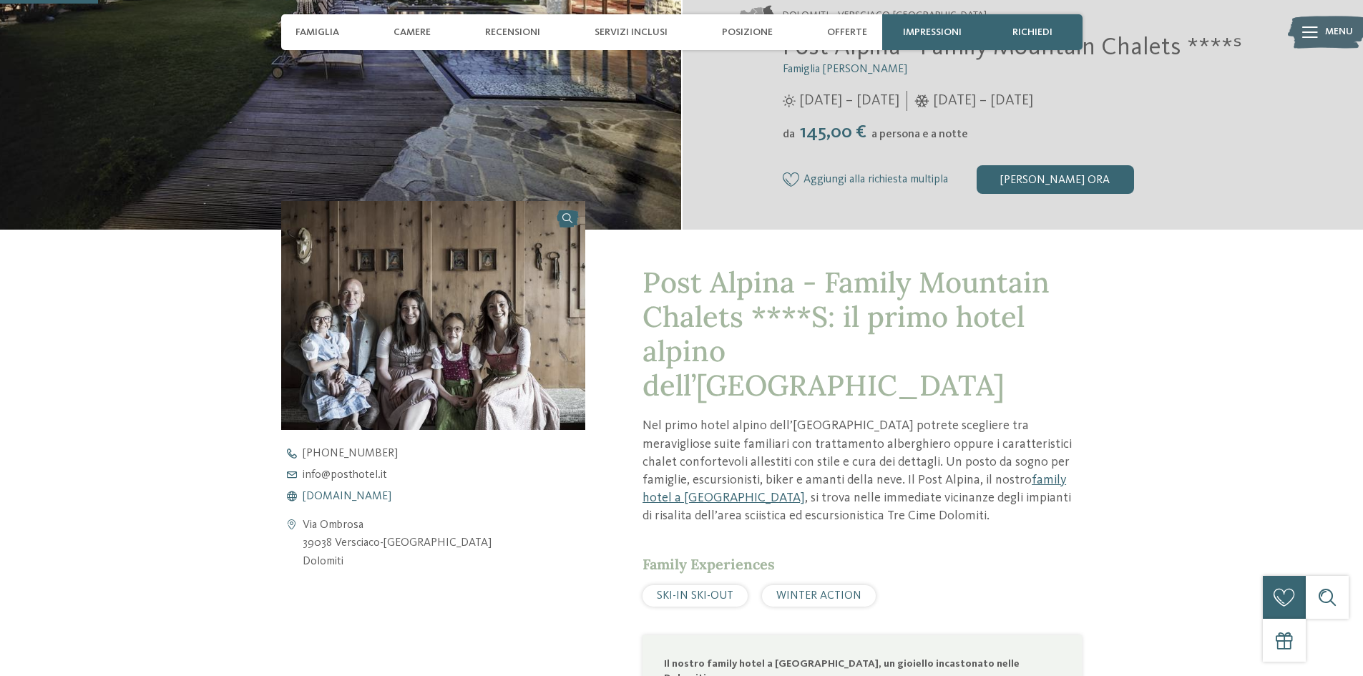
click at [340, 496] on span "[DOMAIN_NAME]" at bounding box center [347, 496] width 89 height 11
